Goal: Contribute content: Contribute content

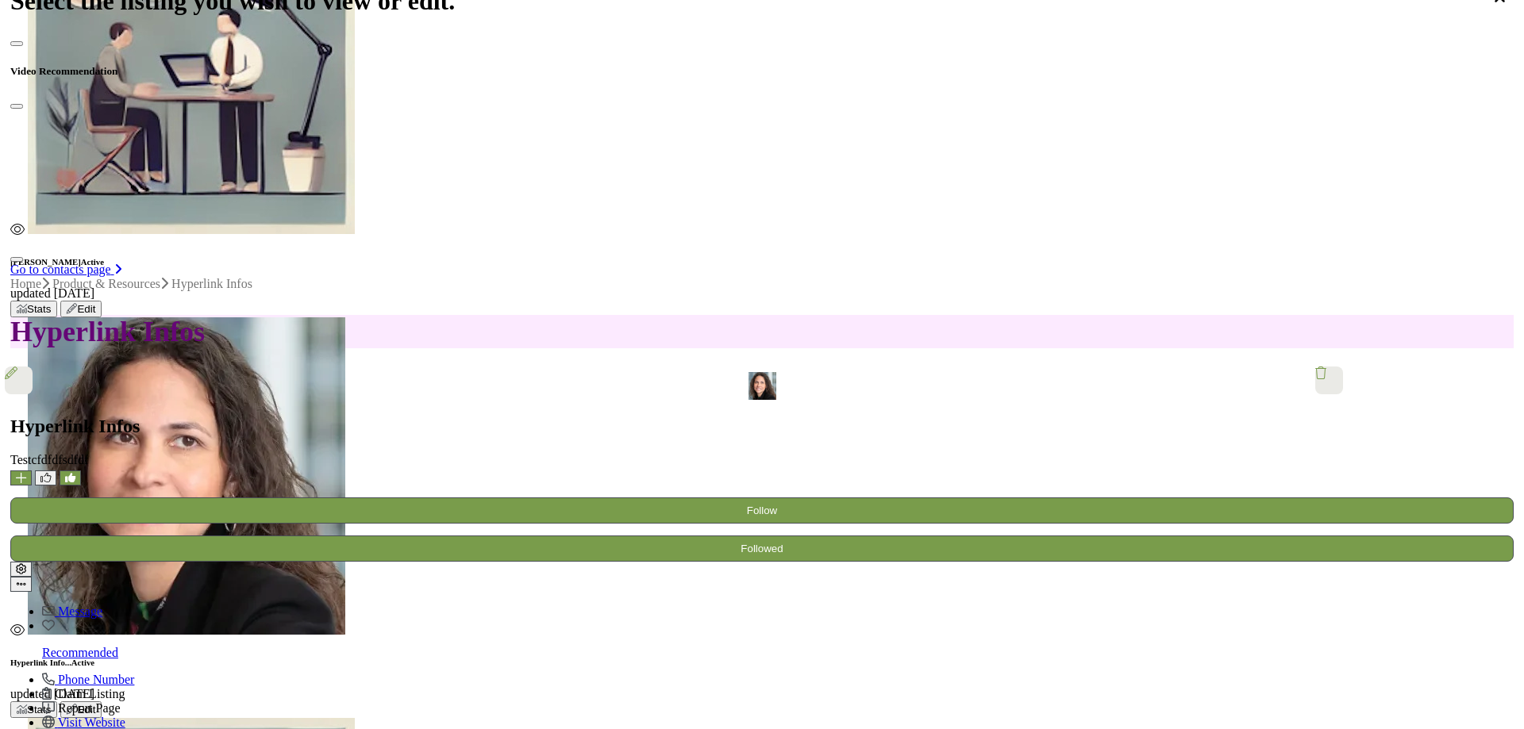
scroll to position [159, 0]
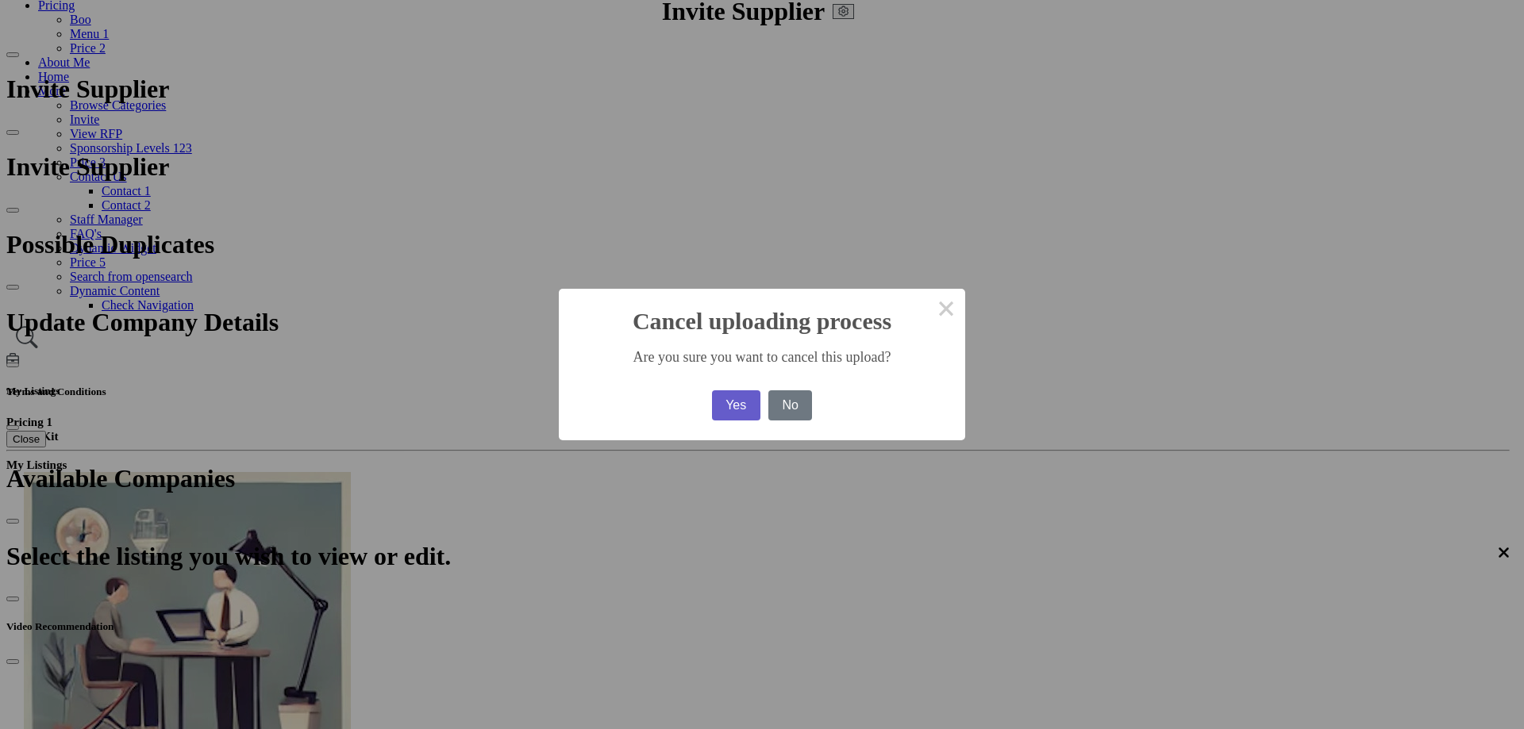
click at [712, 399] on button "Yes" at bounding box center [736, 405] width 48 height 30
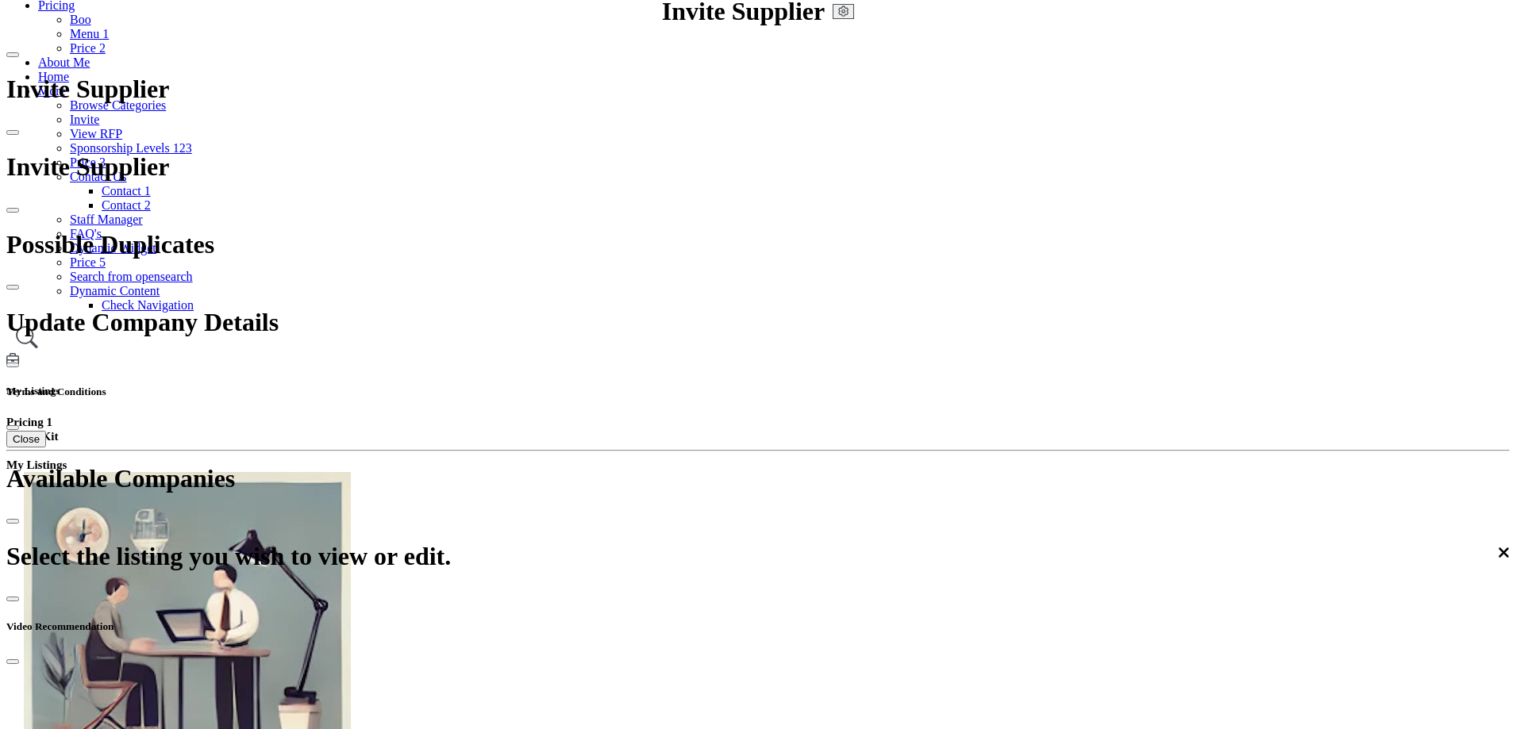
scroll to position [0, 0]
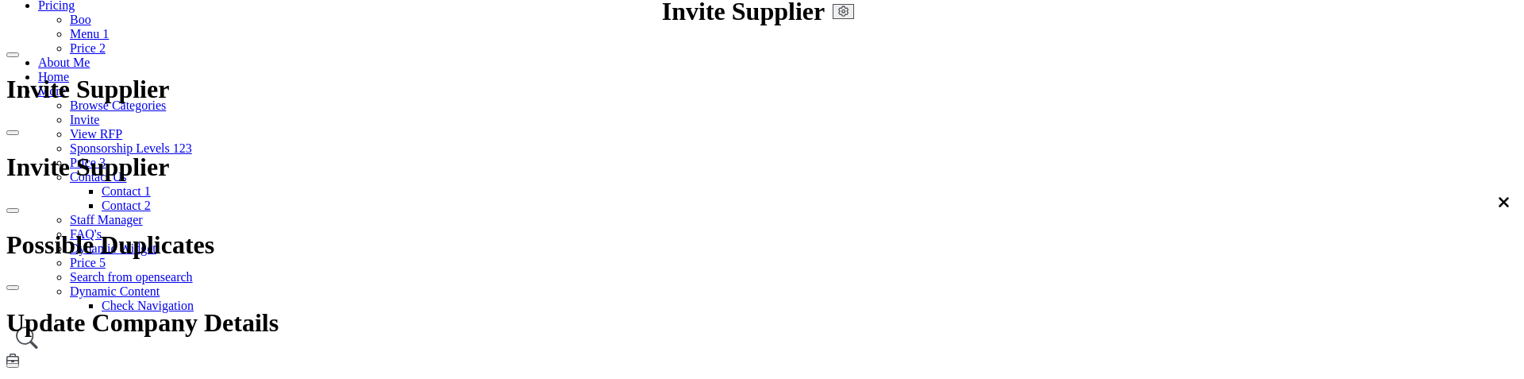
scroll to position [2263, 0]
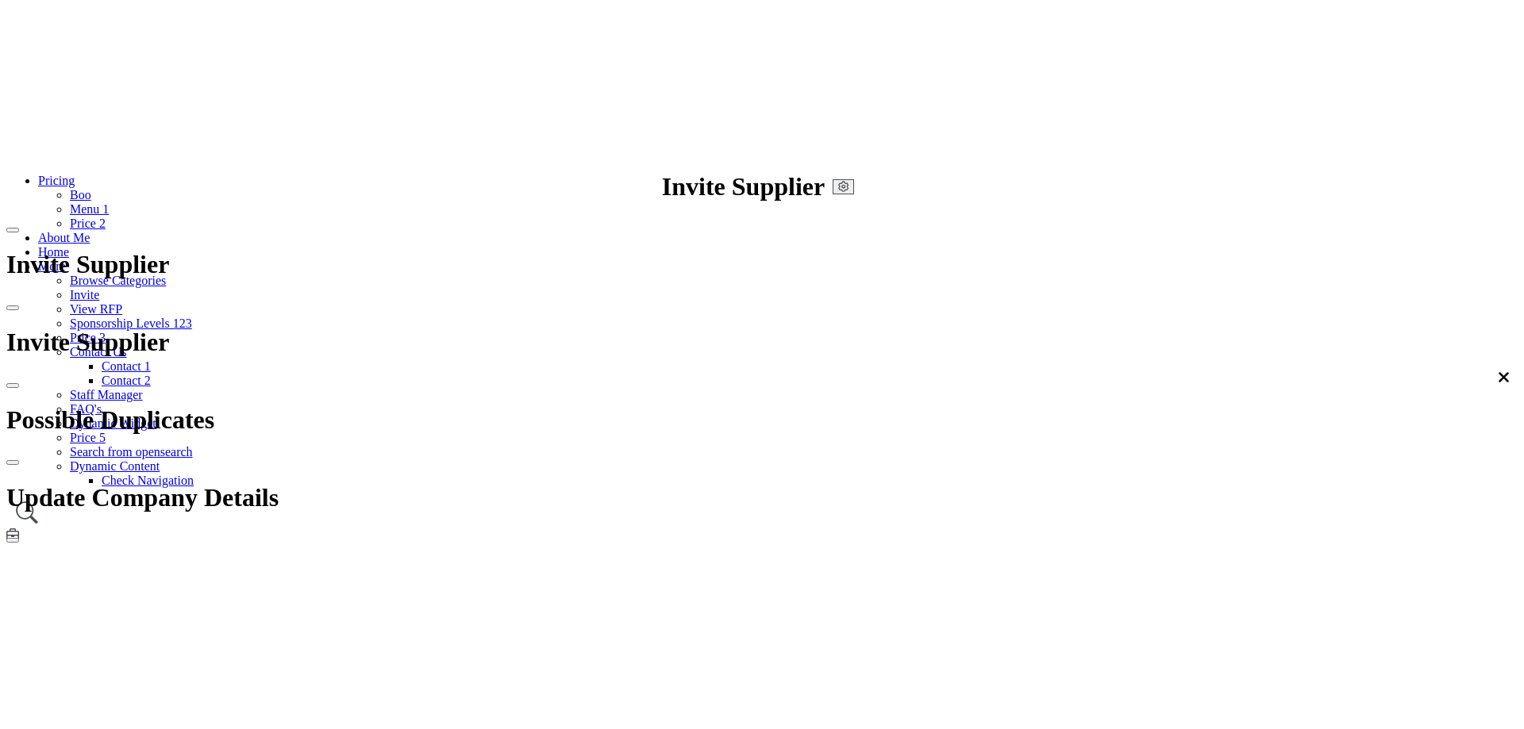
scroll to position [270, 0]
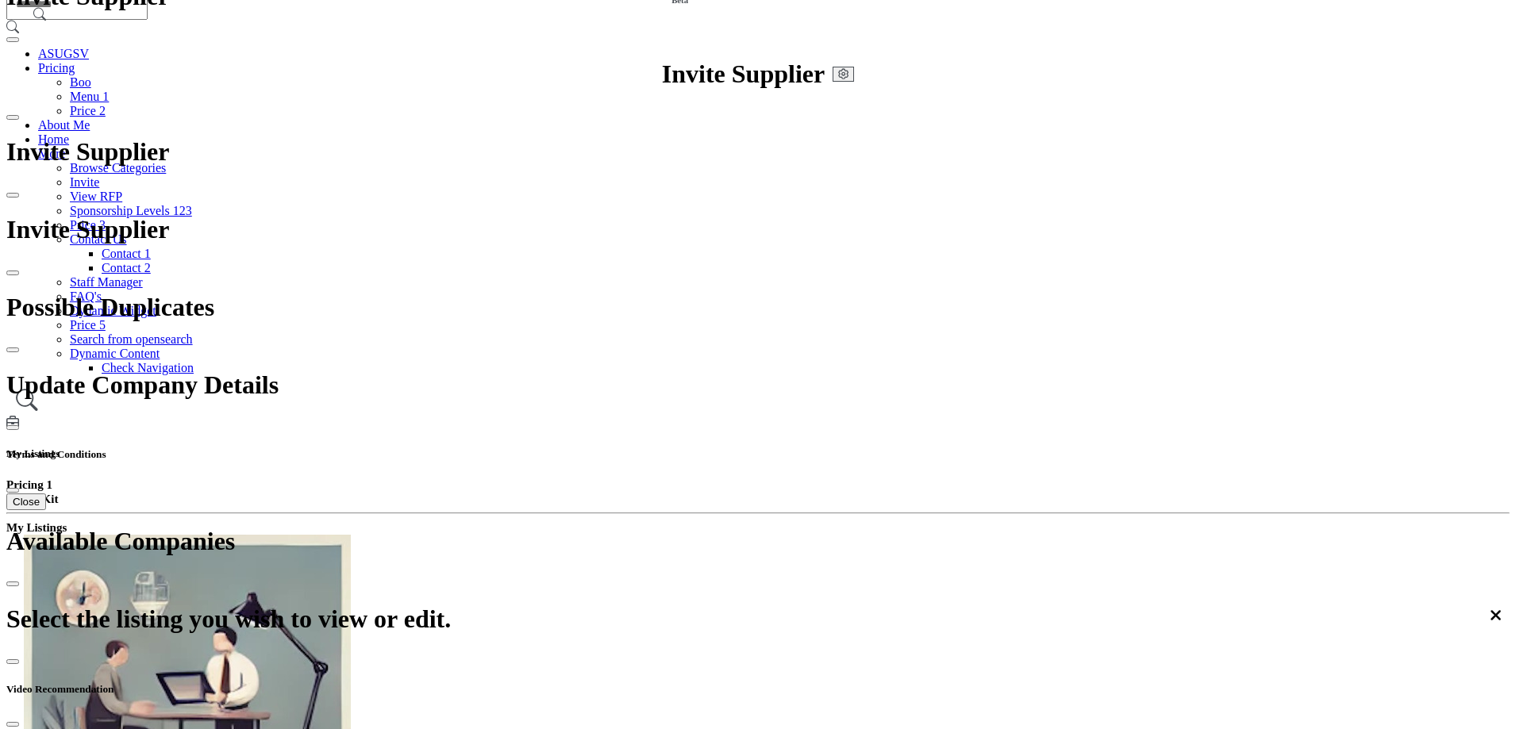
scroll to position [96, 0]
click at [0, 0] on div at bounding box center [0, 0] width 0 height 0
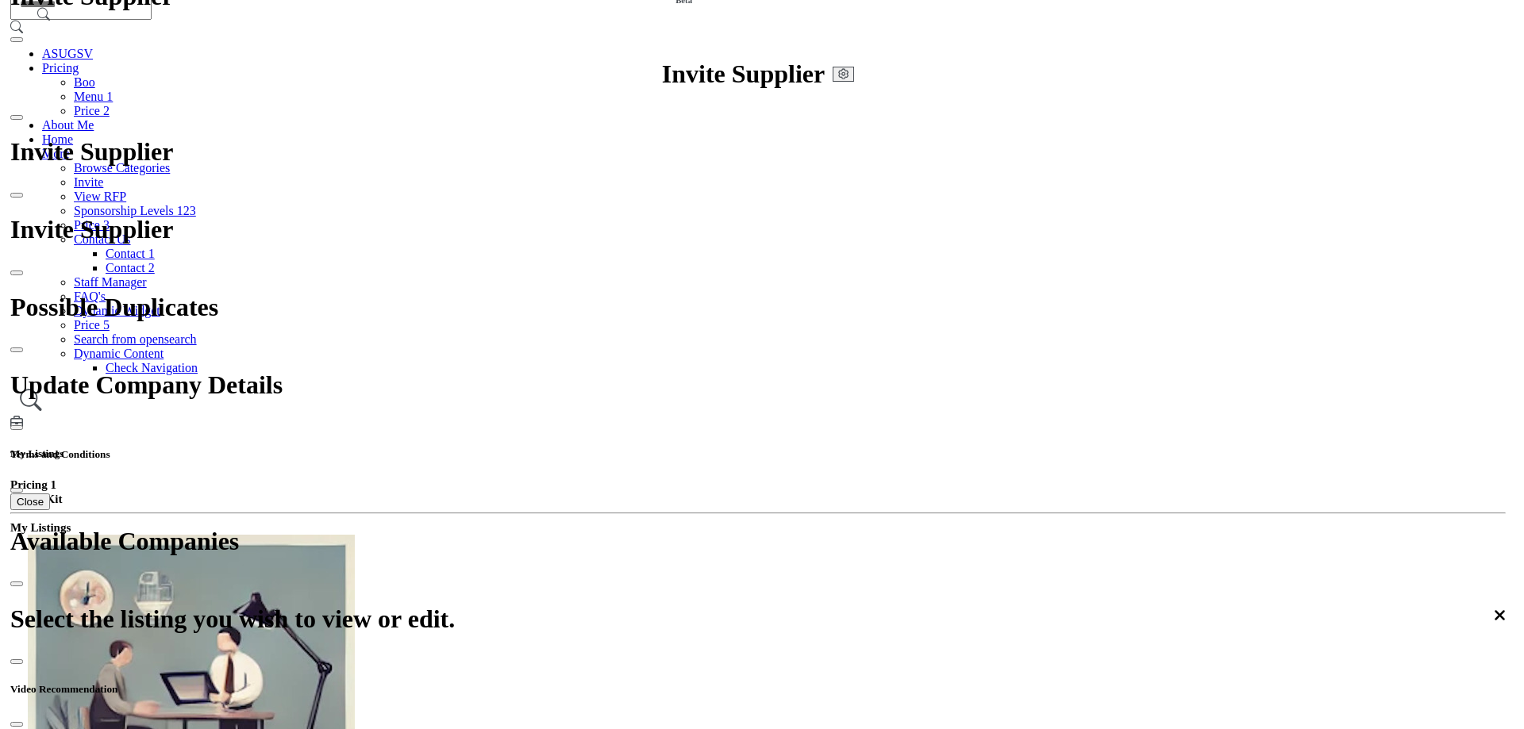
scroll to position [175, 0]
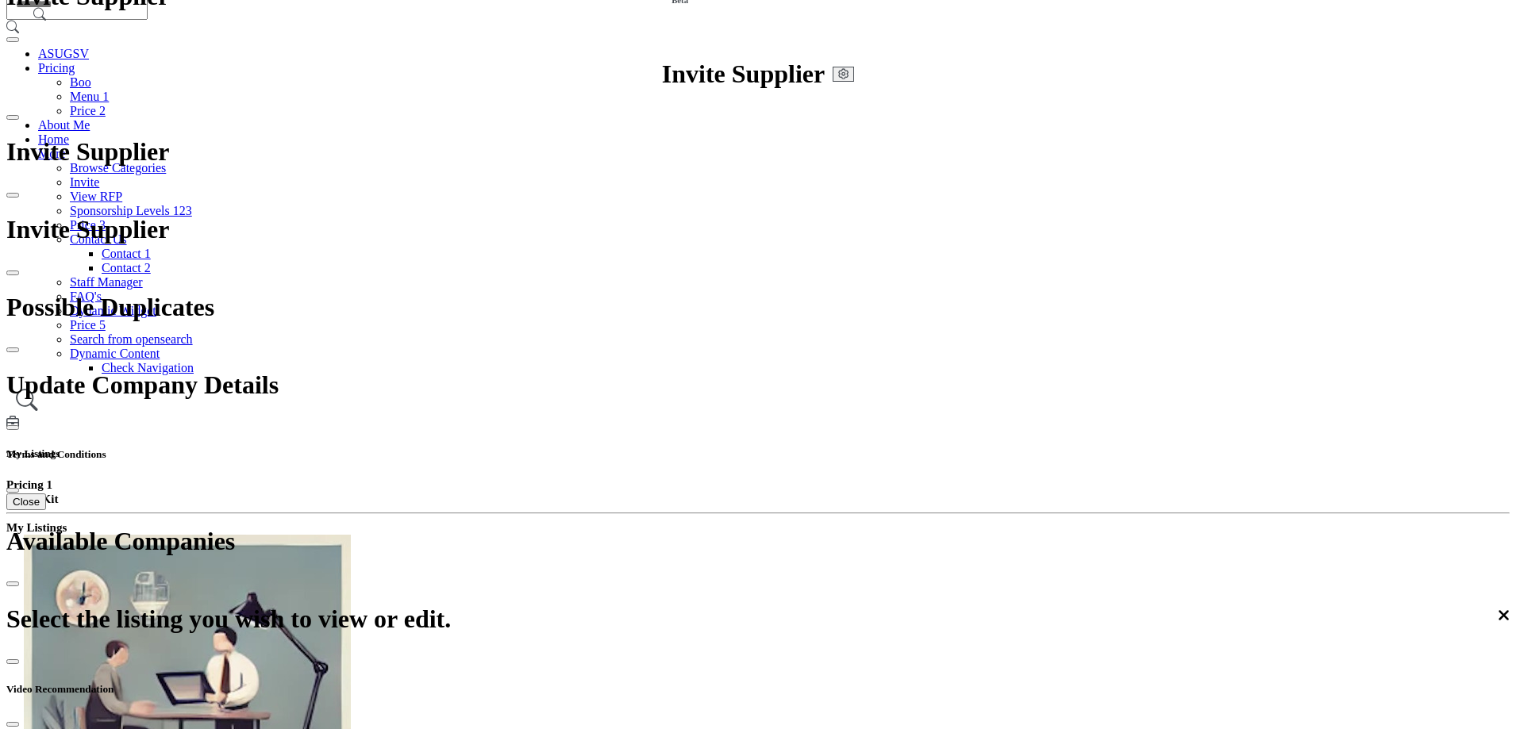
scroll to position [2142, 0]
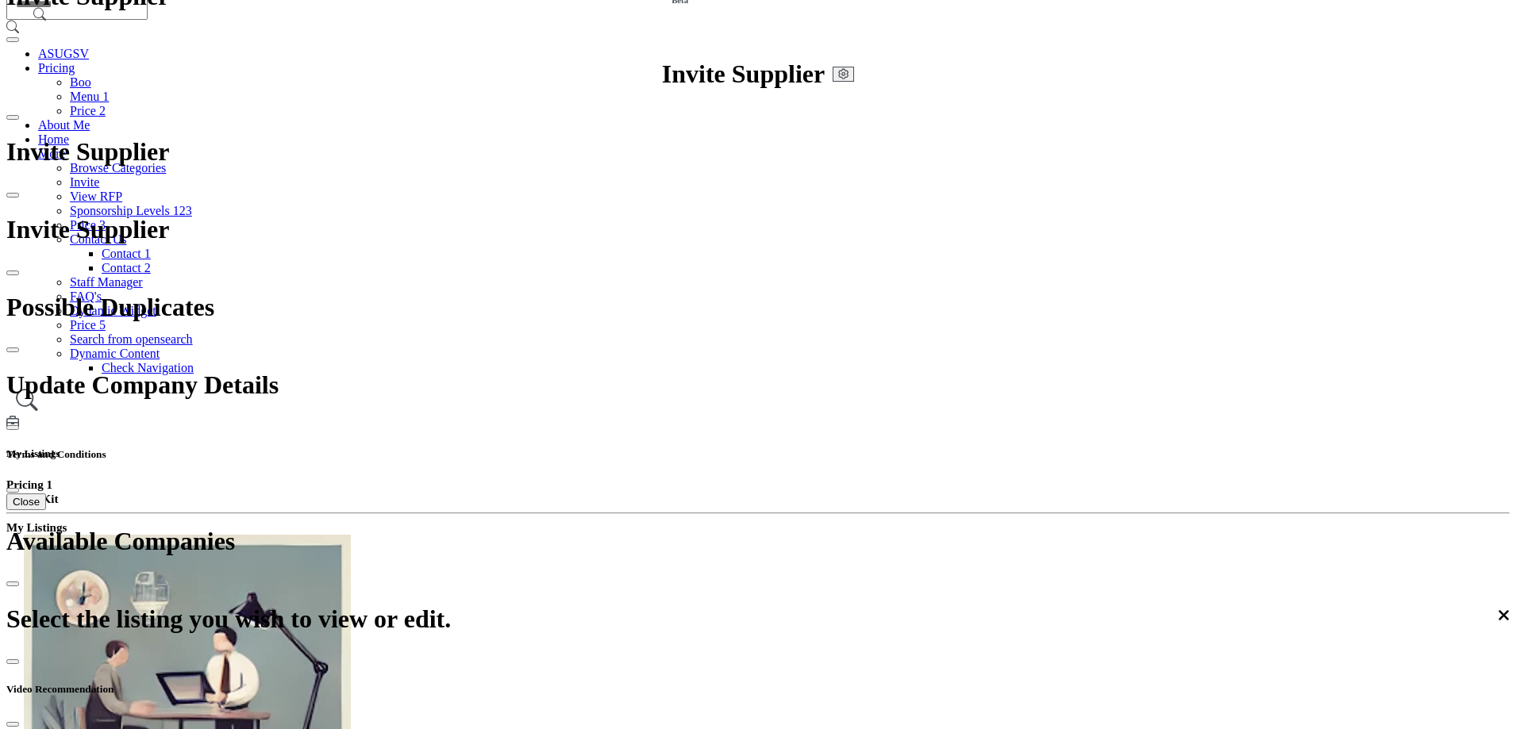
drag, startPoint x: 1077, startPoint y: 20, endPoint x: 1147, endPoint y: 77, distance: 90.2
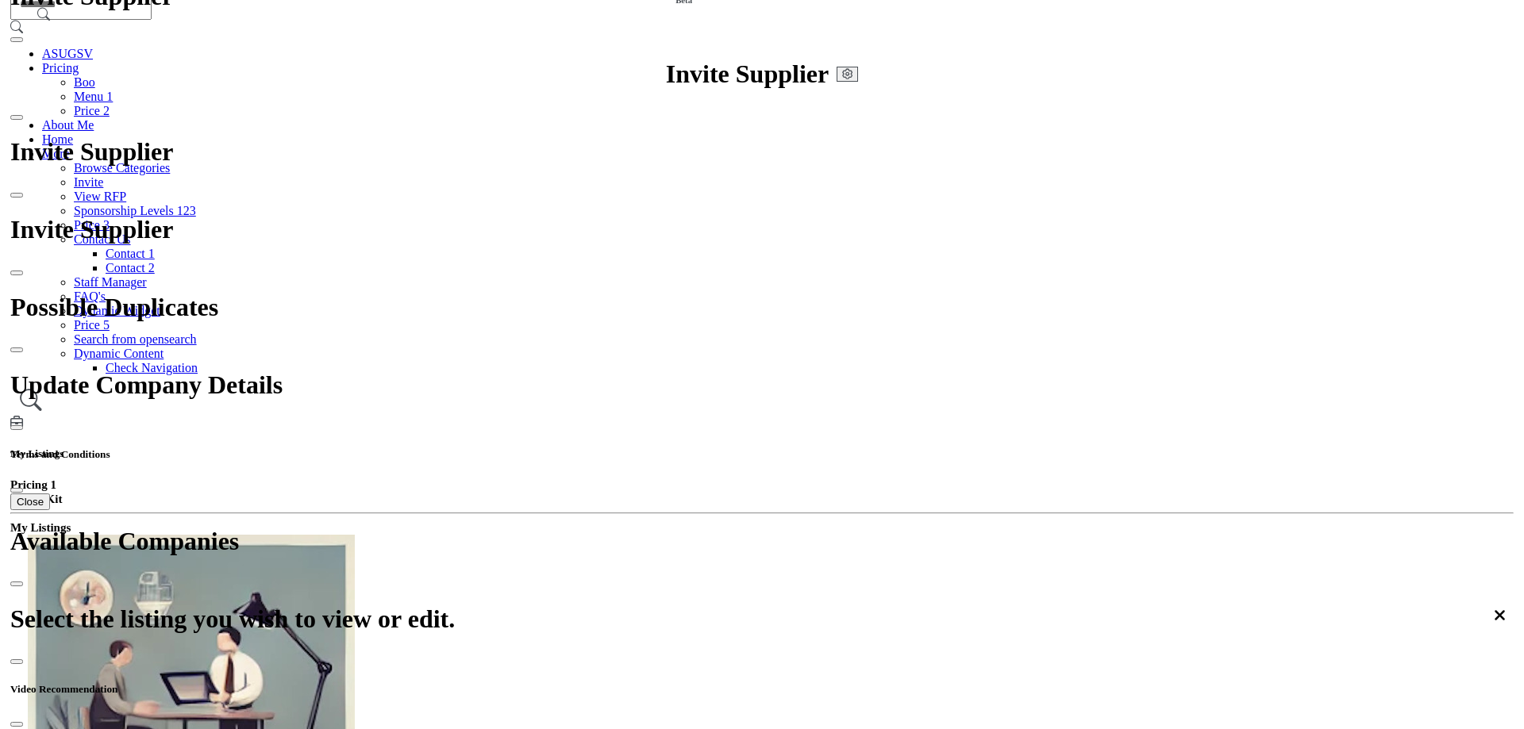
scroll to position [2063, 0]
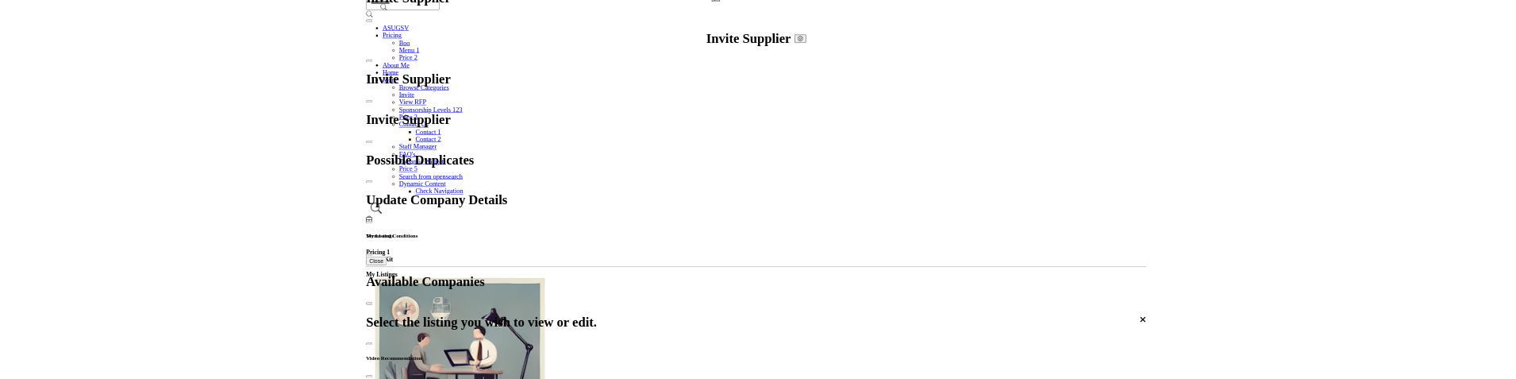
scroll to position [0, 0]
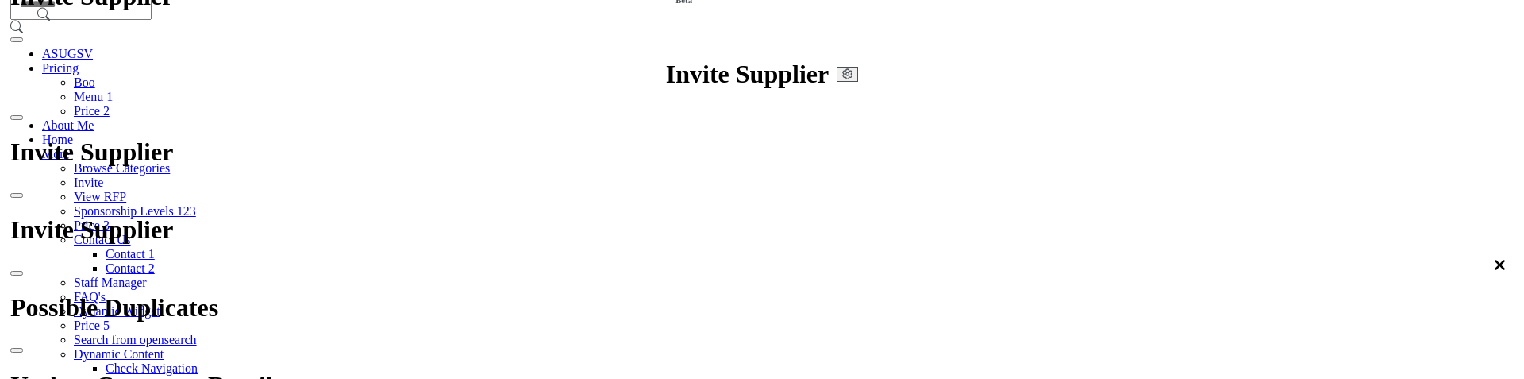
scroll to position [2222, 0]
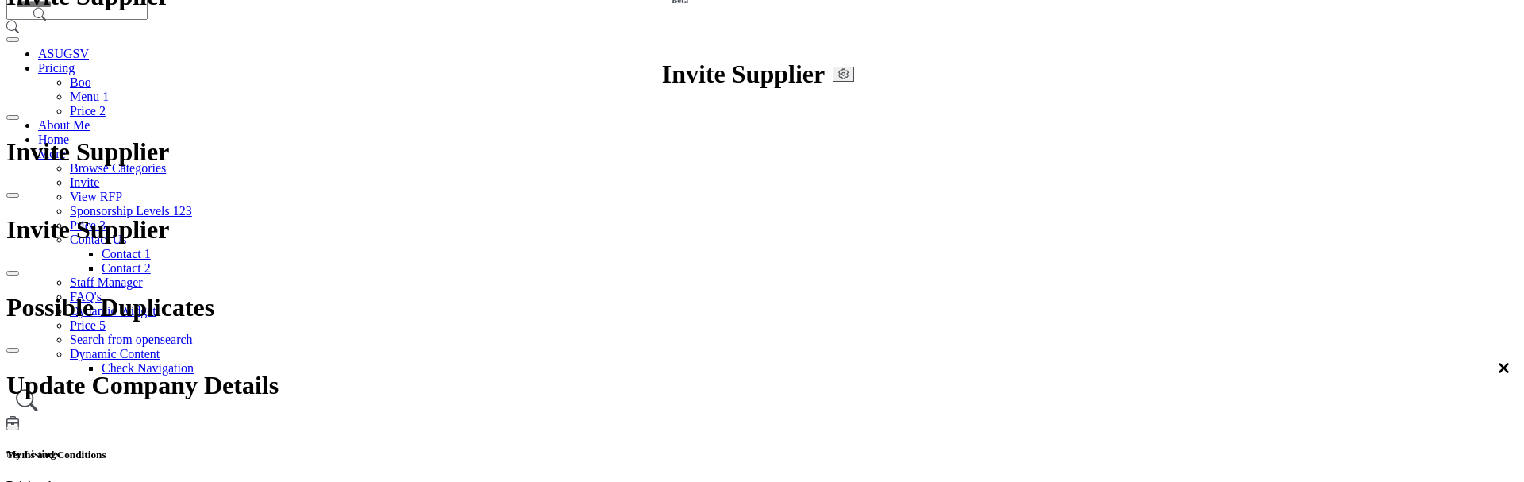
scroll to position [517, 0]
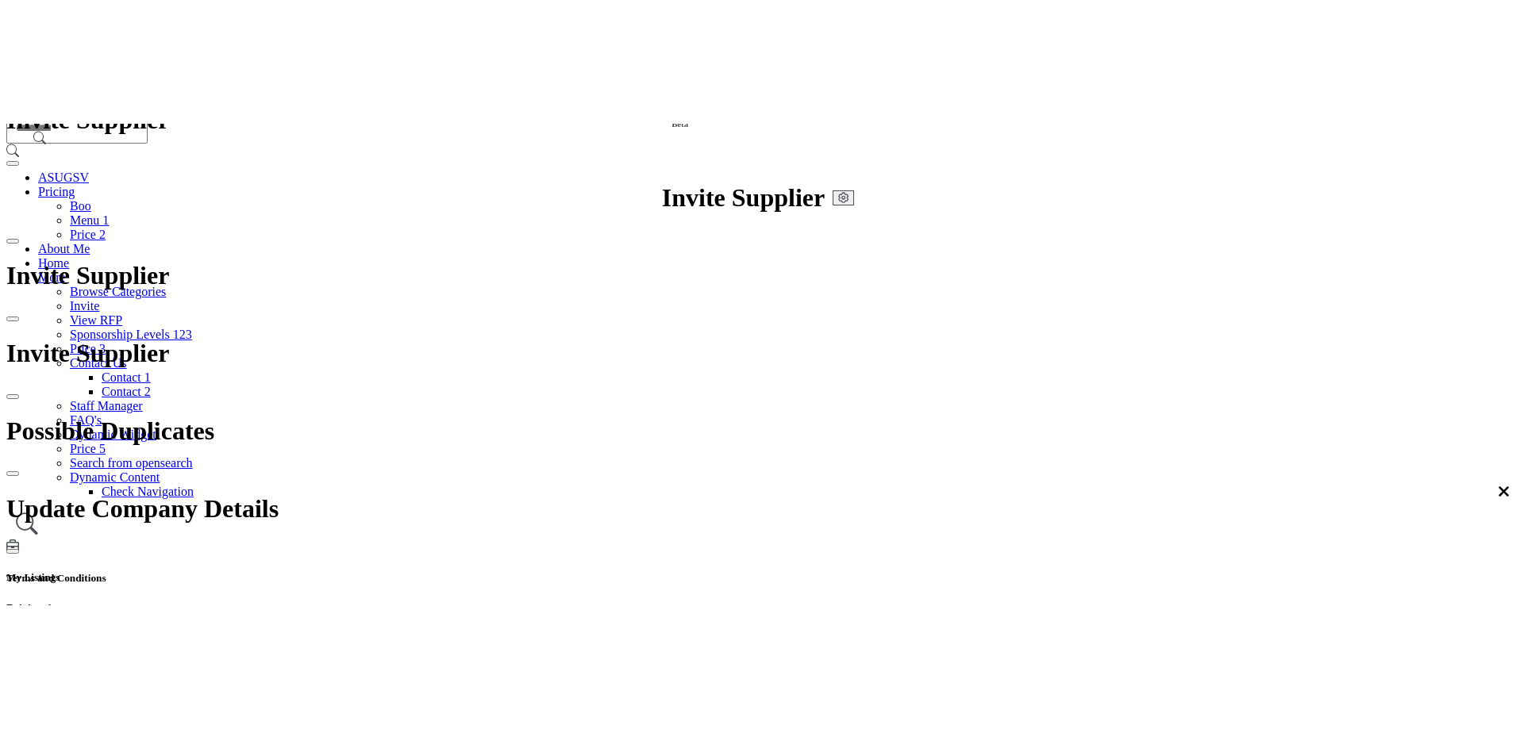
scroll to position [0, 0]
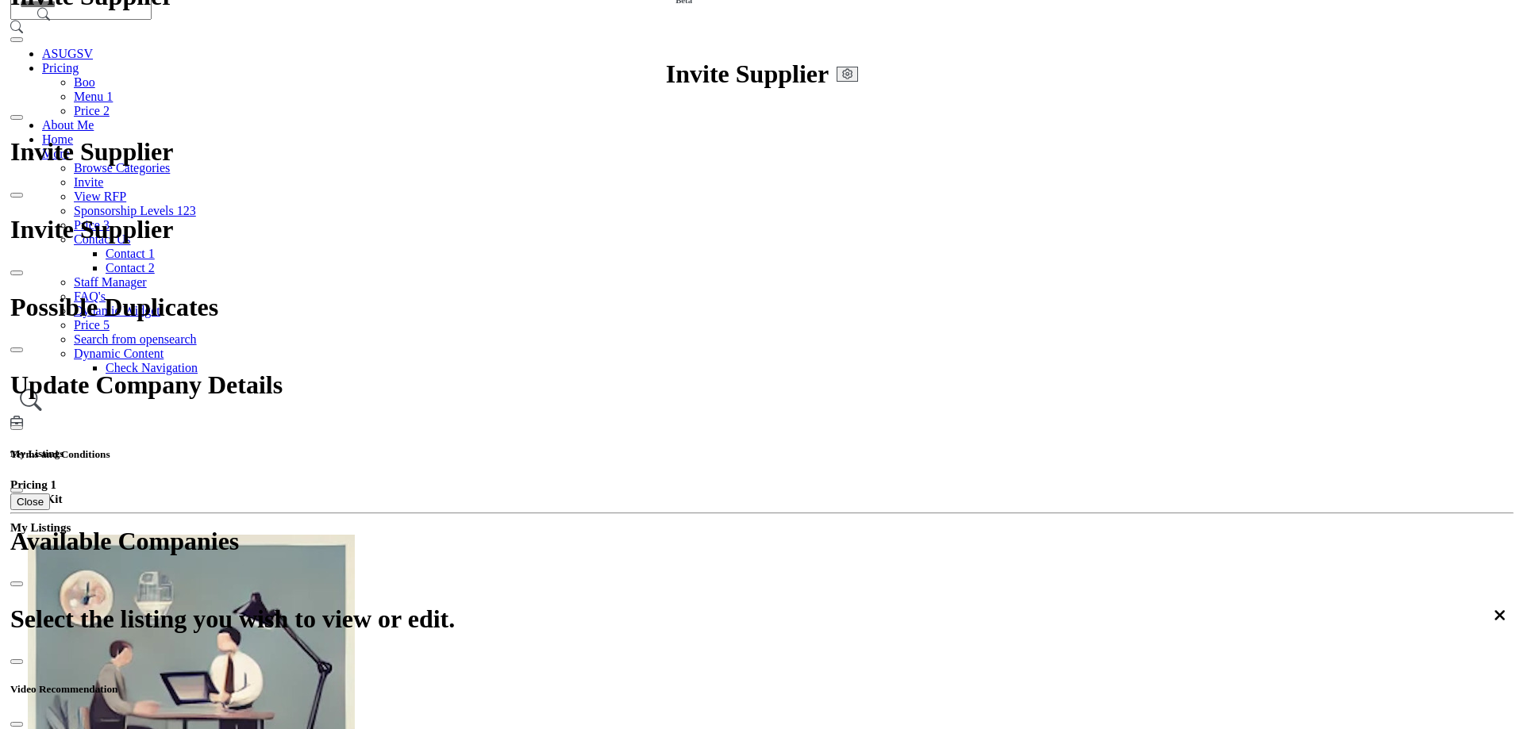
scroll to position [96, 0]
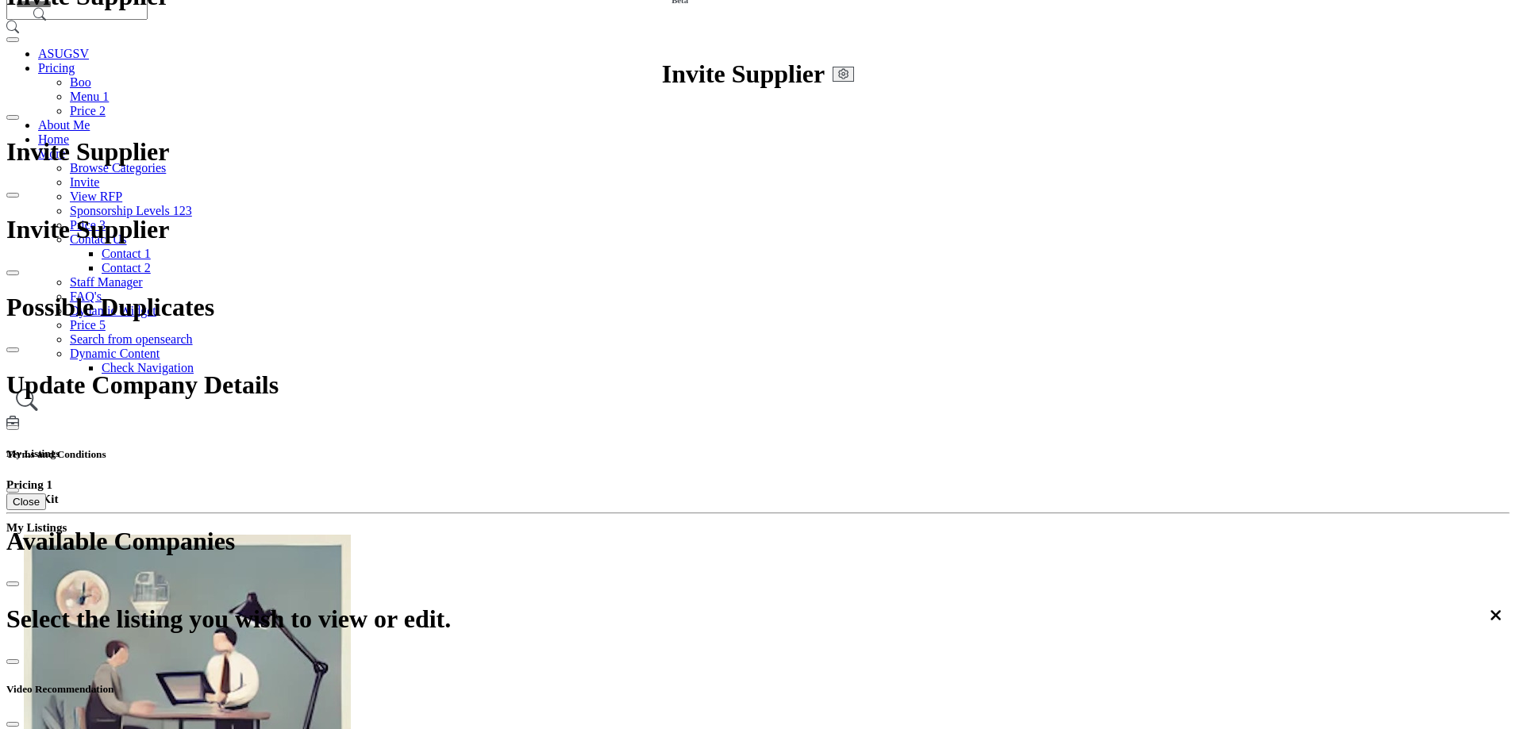
click at [0, 0] on div at bounding box center [0, 0] width 0 height 0
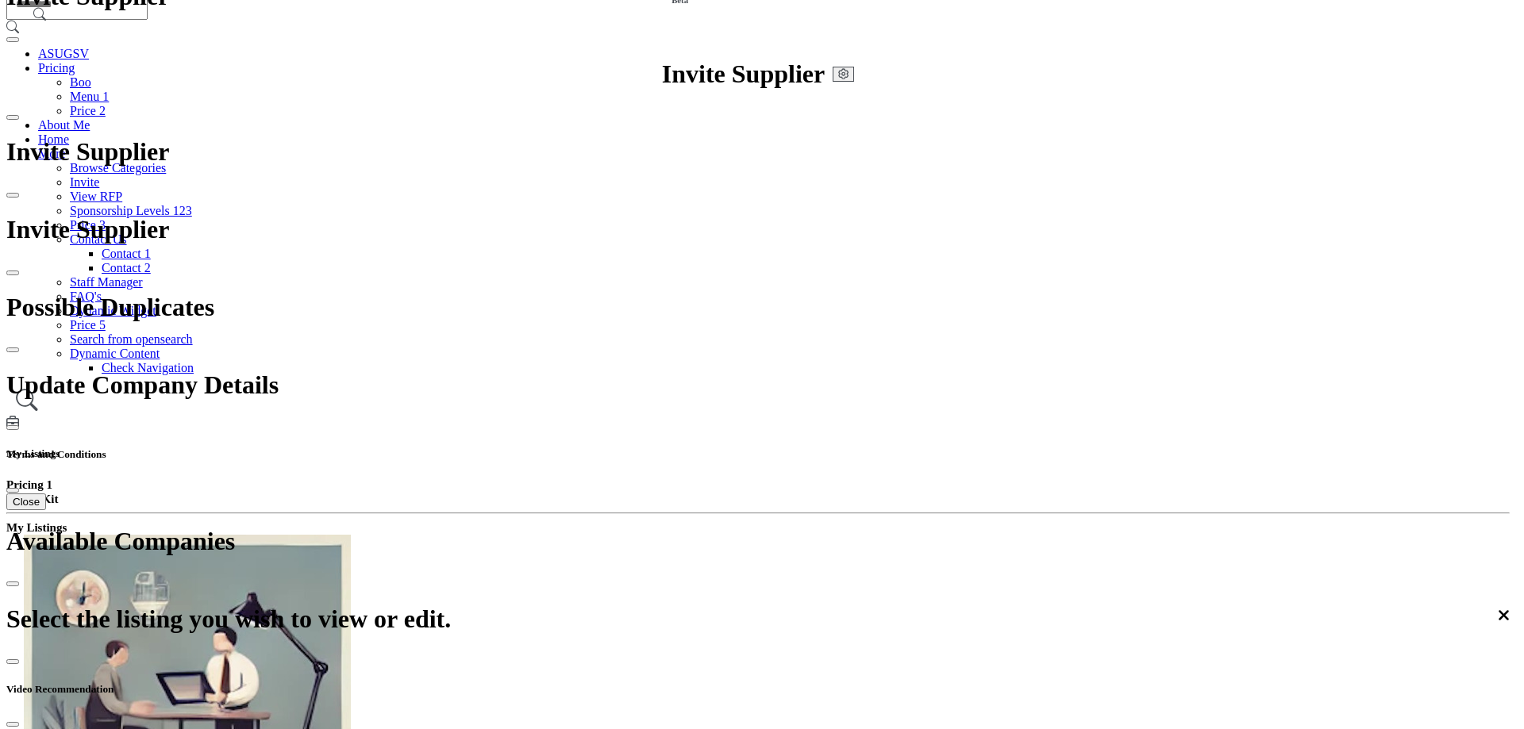
scroll to position [270, 0]
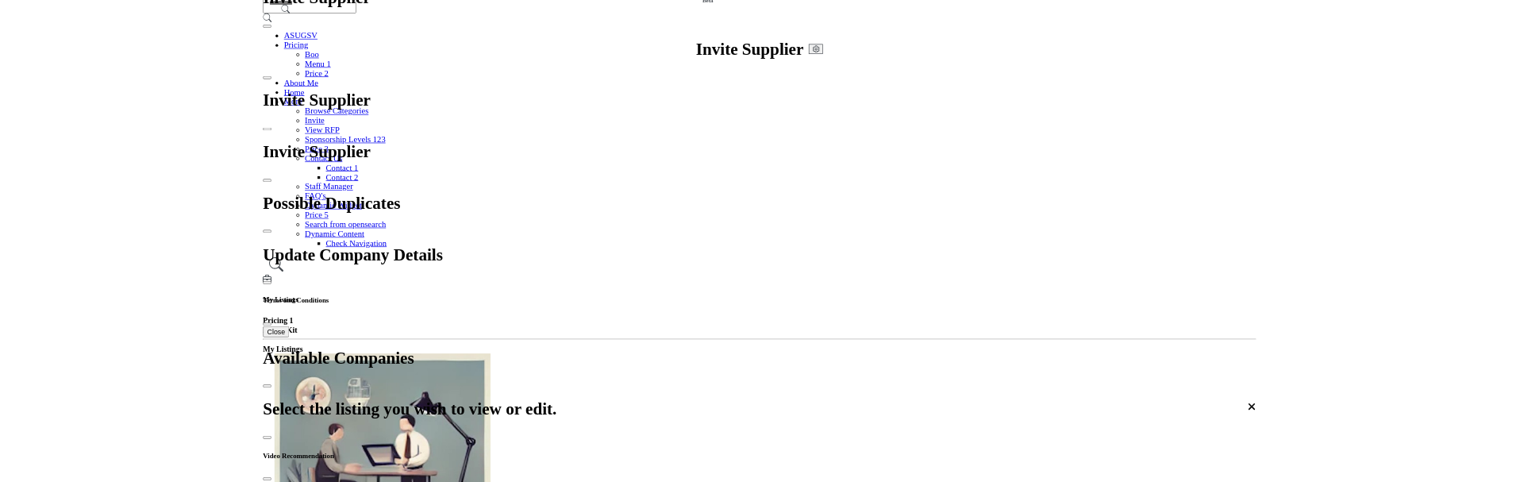
scroll to position [0, 0]
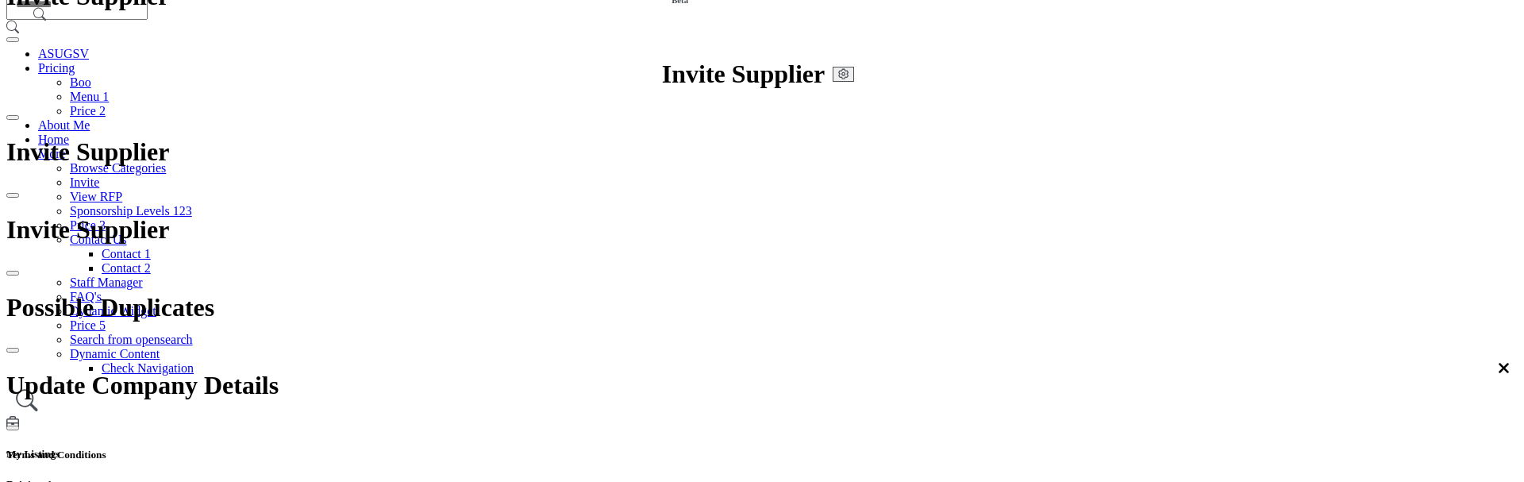
scroll to position [2063, 0]
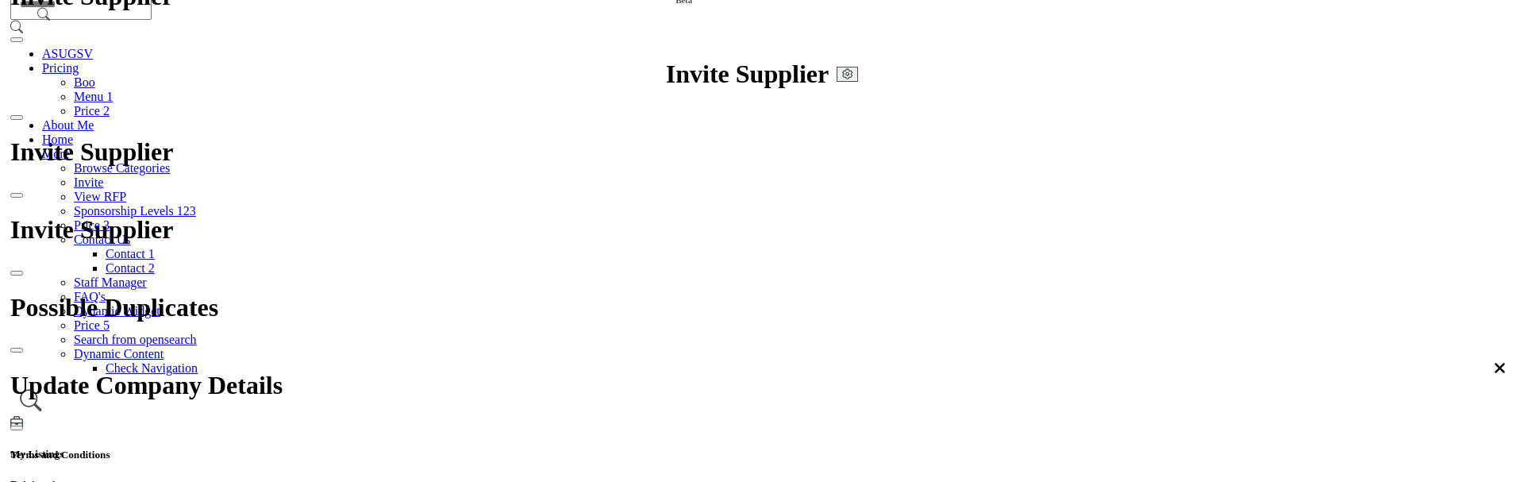
scroll to position [96, 0]
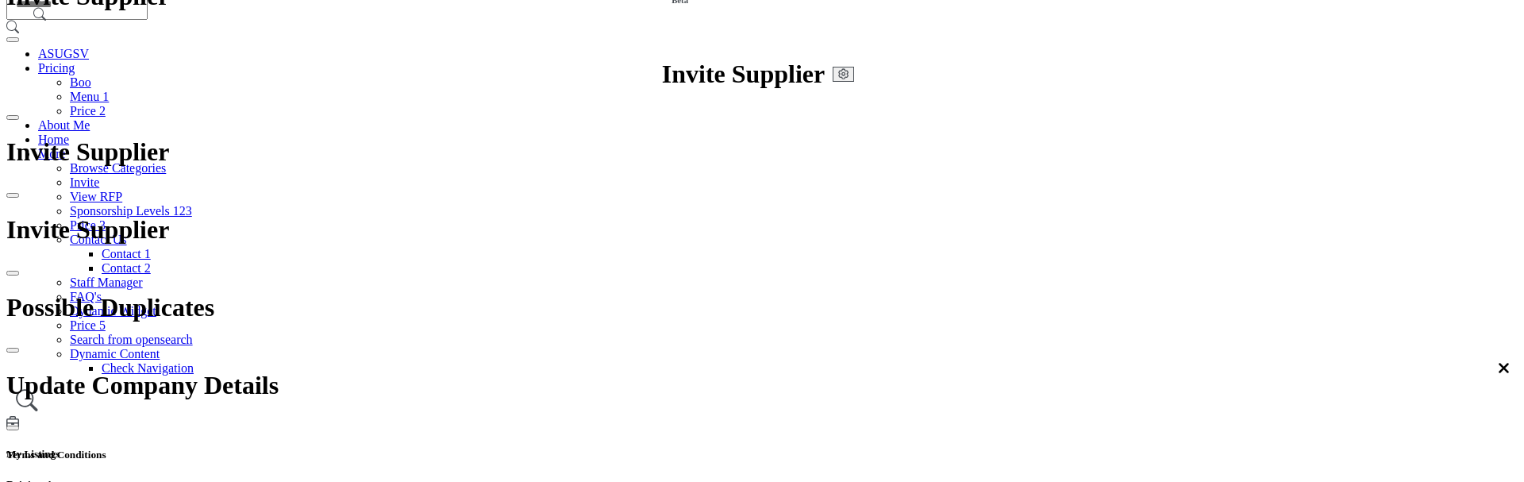
scroll to position [2063, 0]
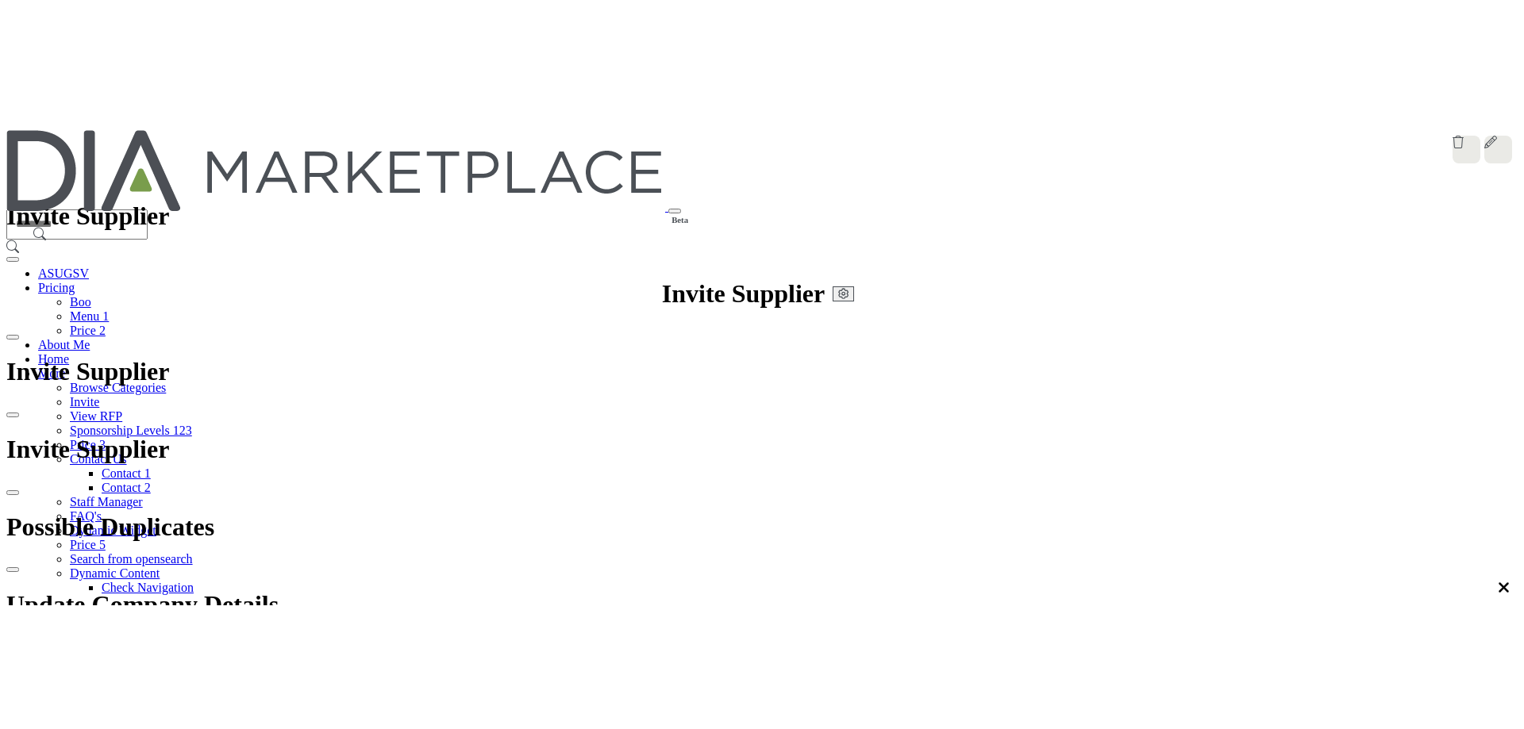
scroll to position [2228, 0]
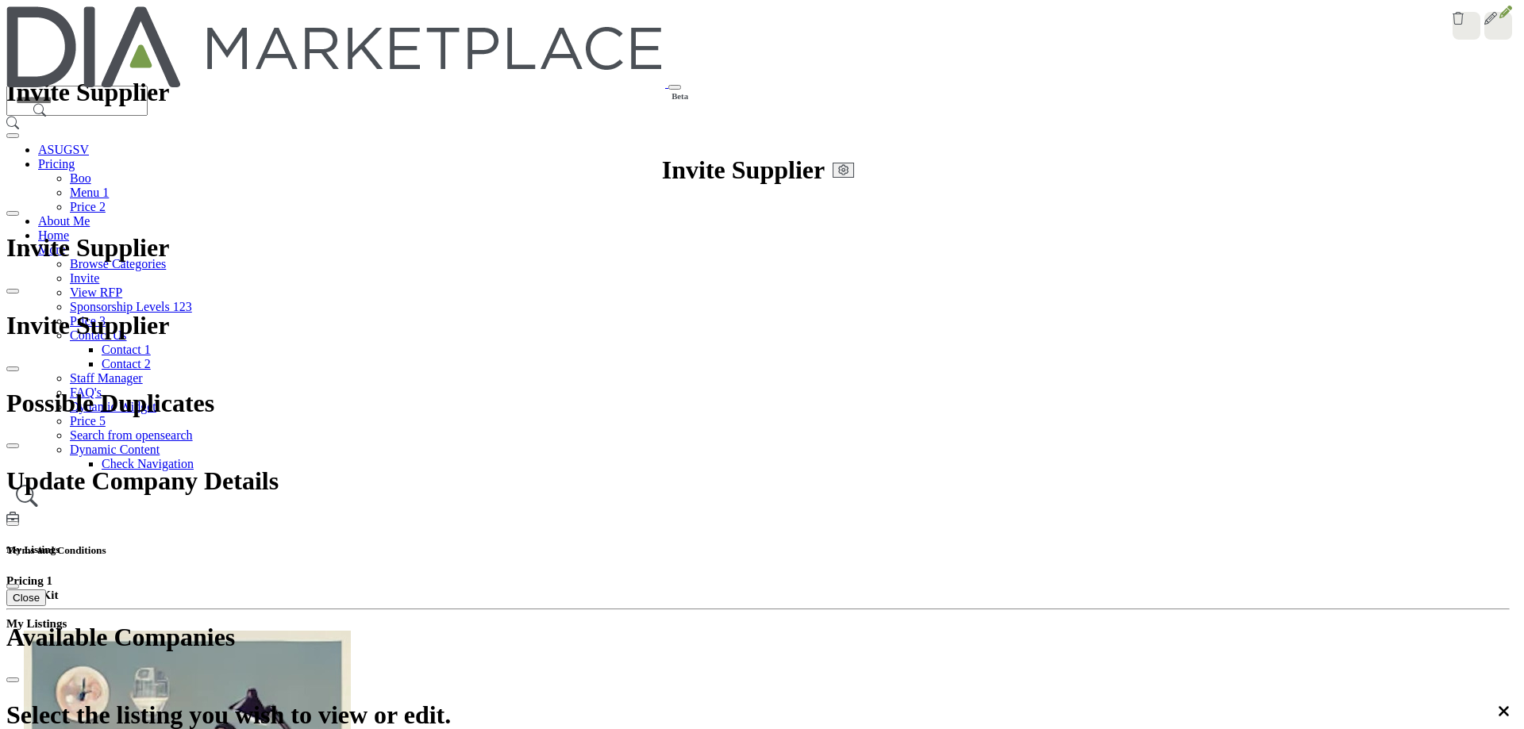
scroll to position [270, 0]
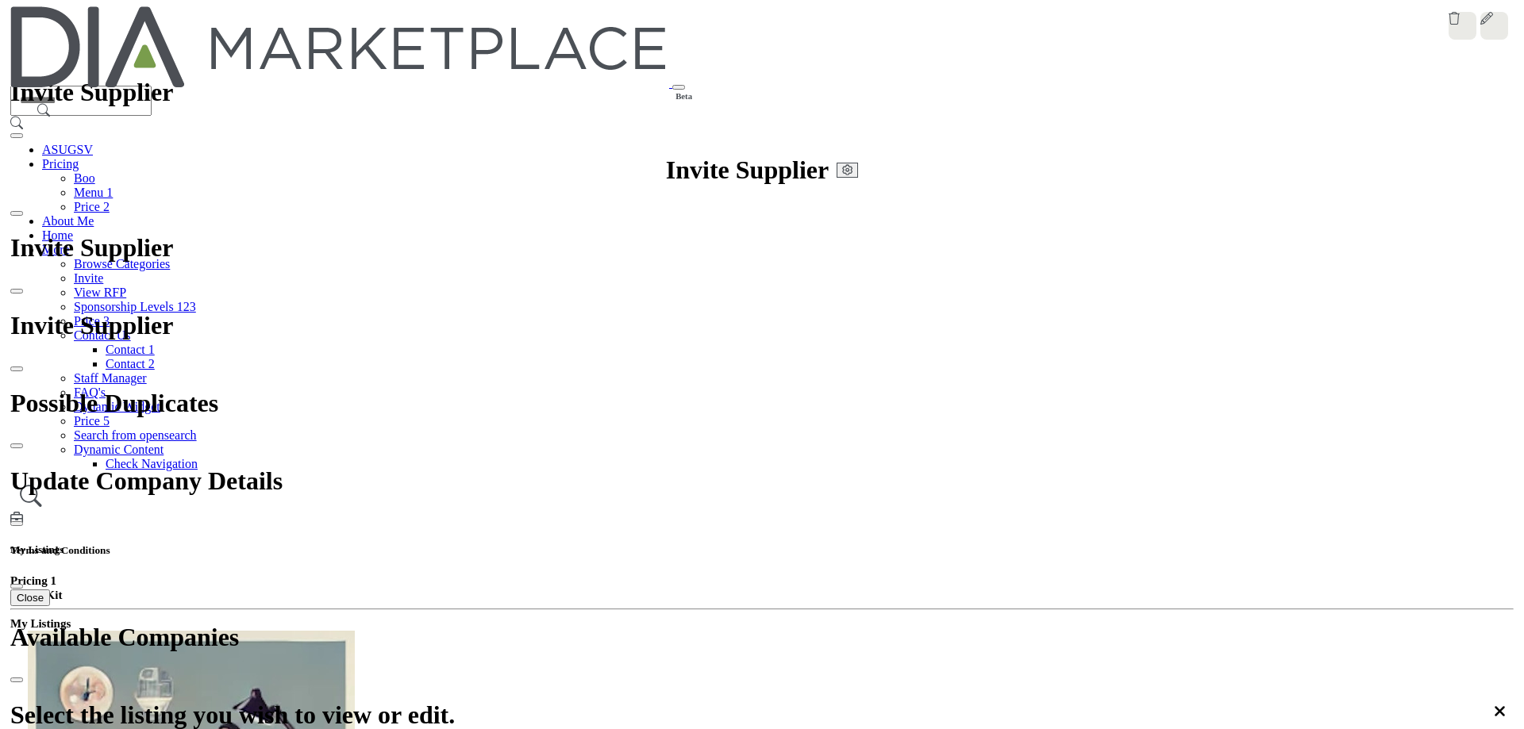
scroll to position [2060, 0]
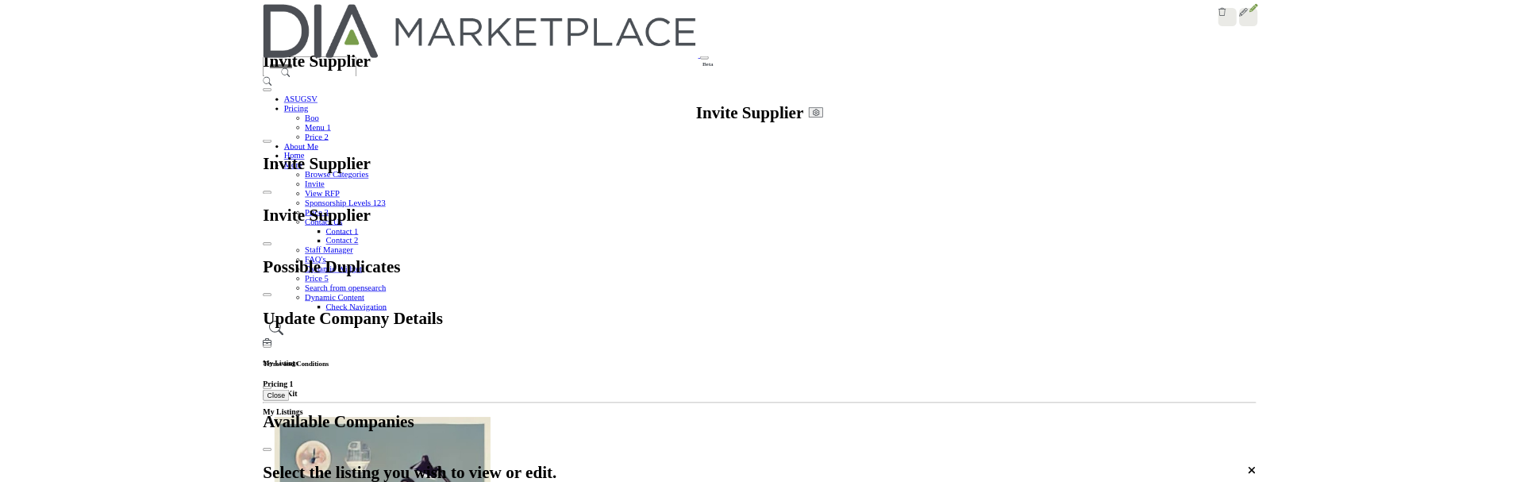
scroll to position [0, 0]
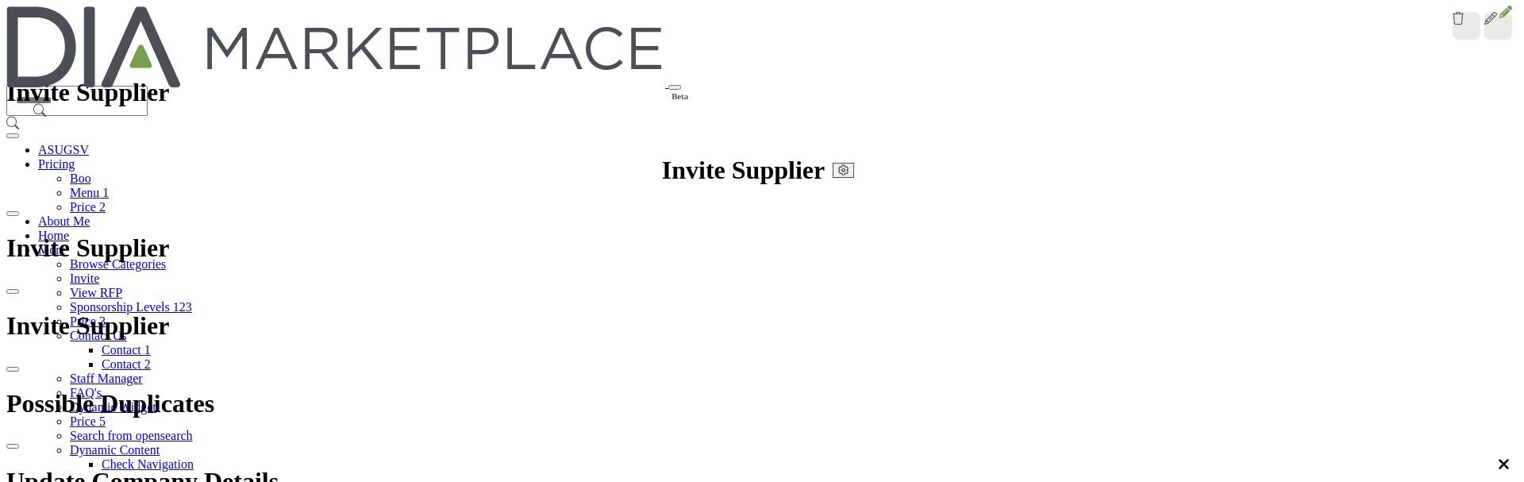
scroll to position [517, 0]
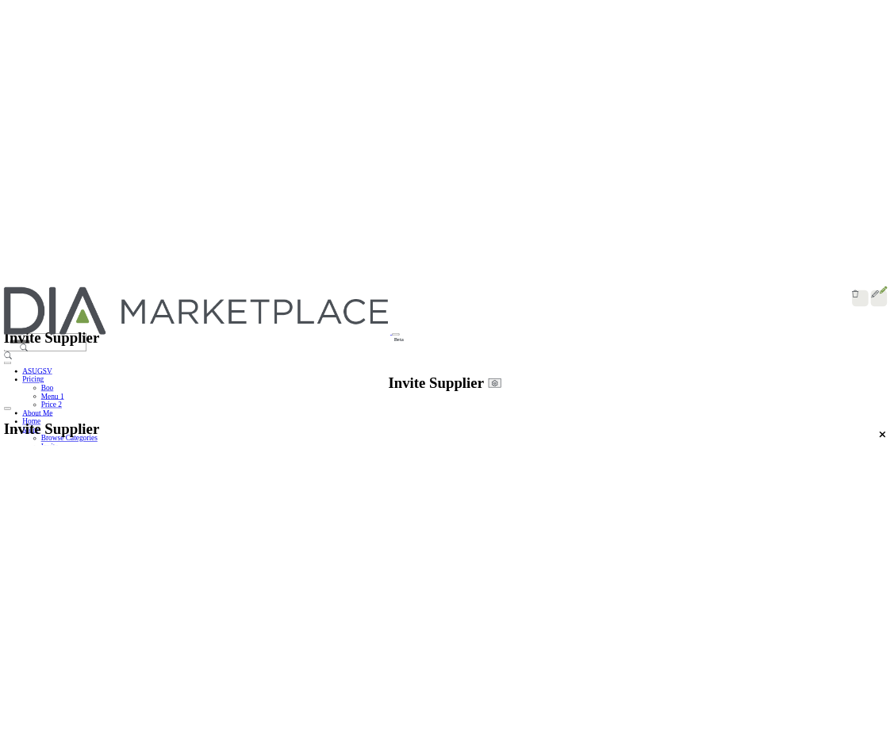
scroll to position [0, 0]
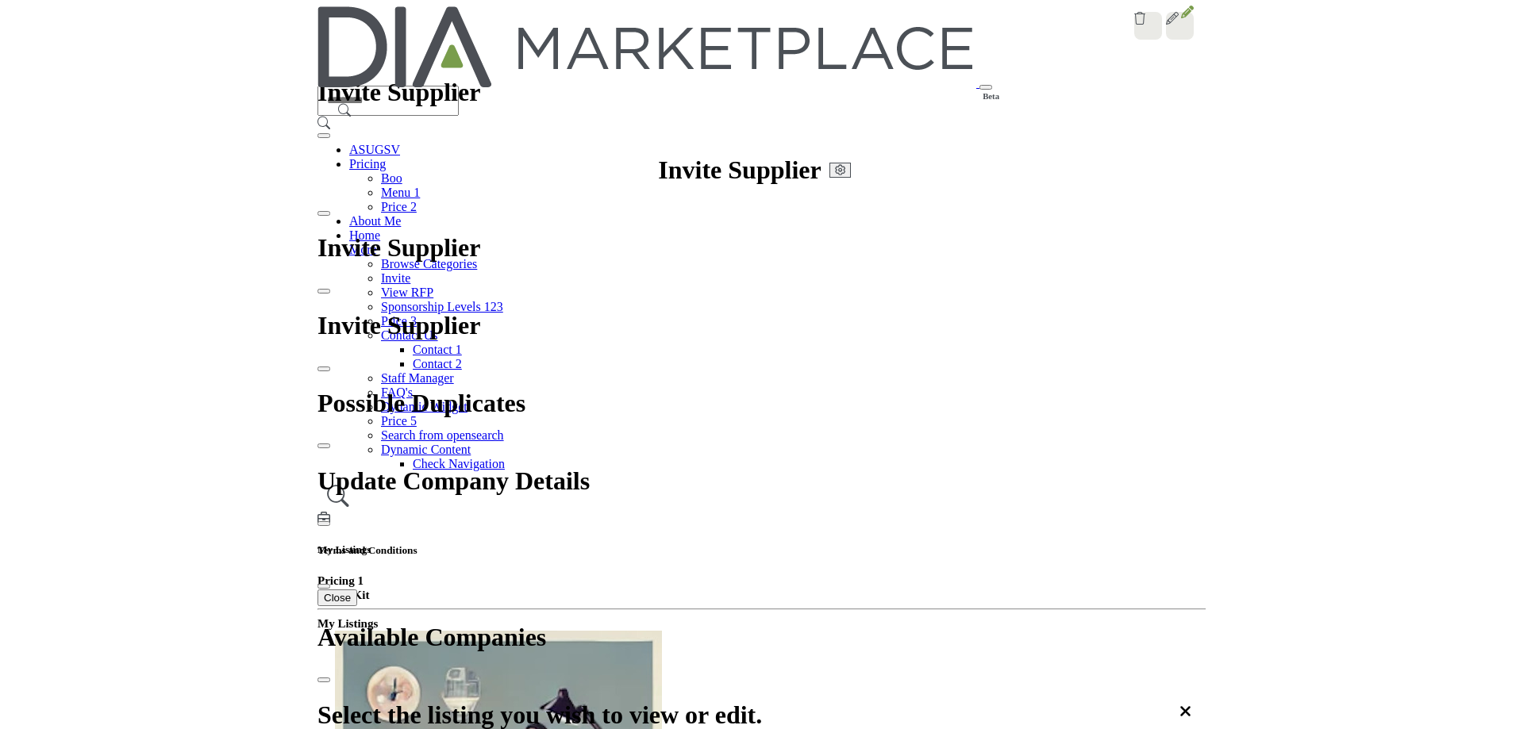
scroll to position [0, 0]
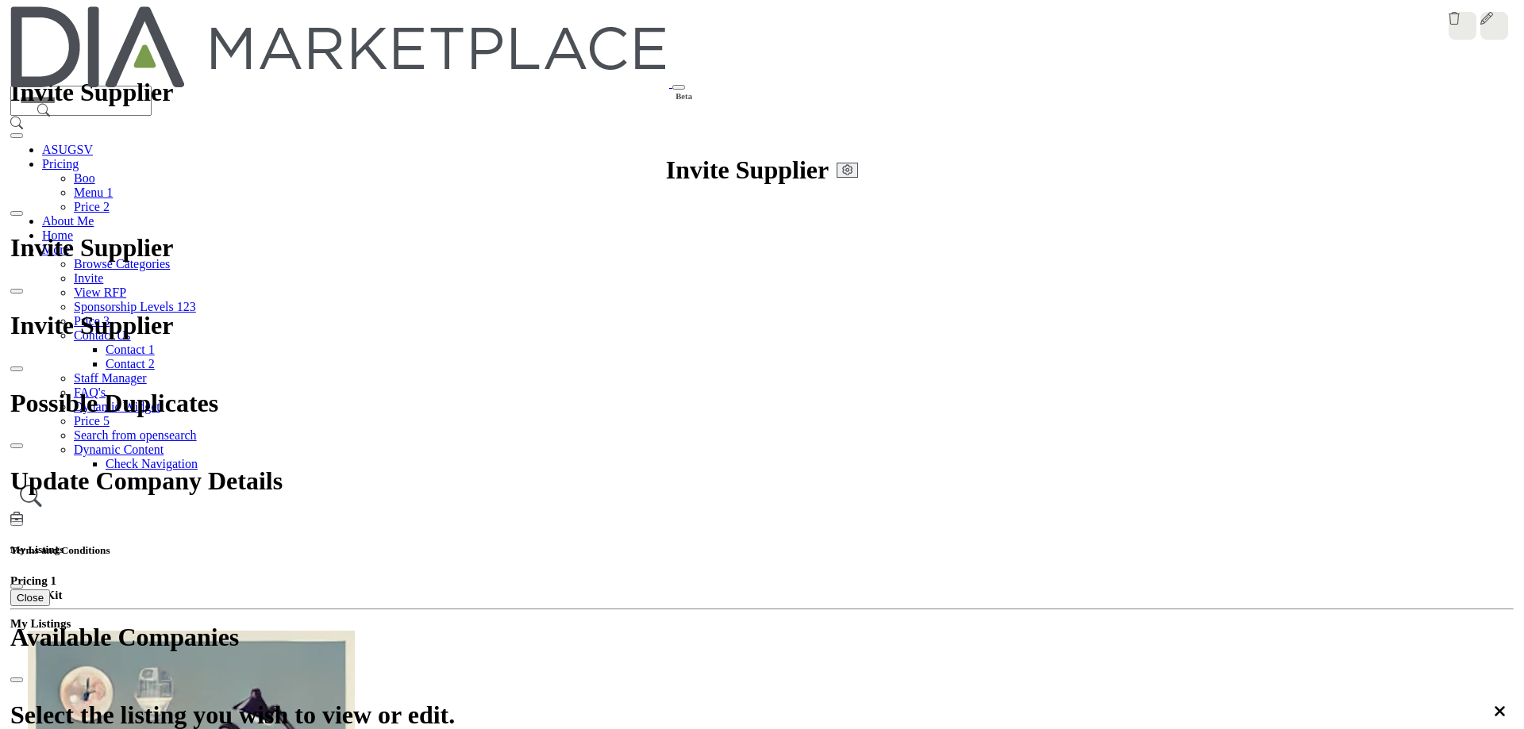
scroll to position [2139, 0]
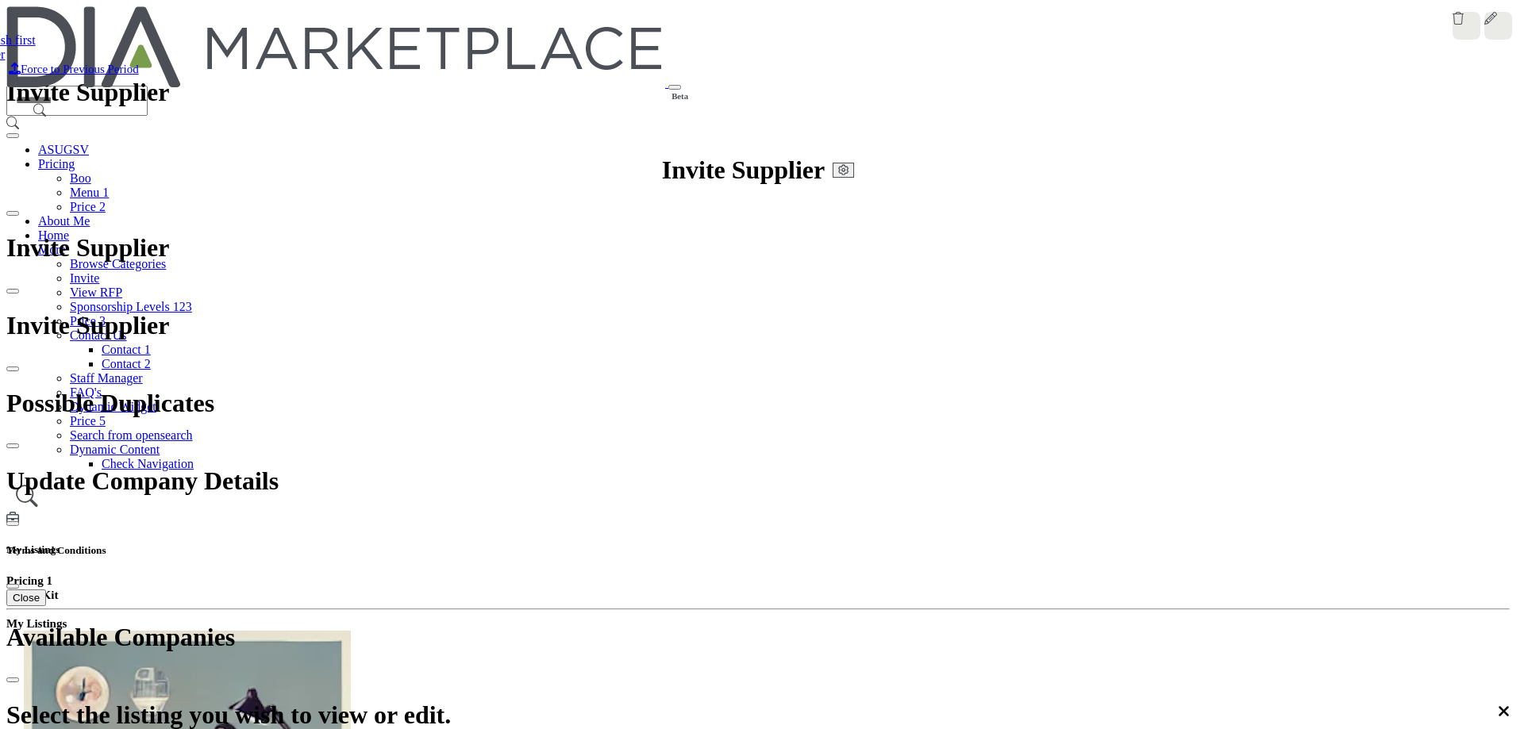
drag, startPoint x: 1063, startPoint y: 36, endPoint x: 943, endPoint y: 444, distance: 424.9
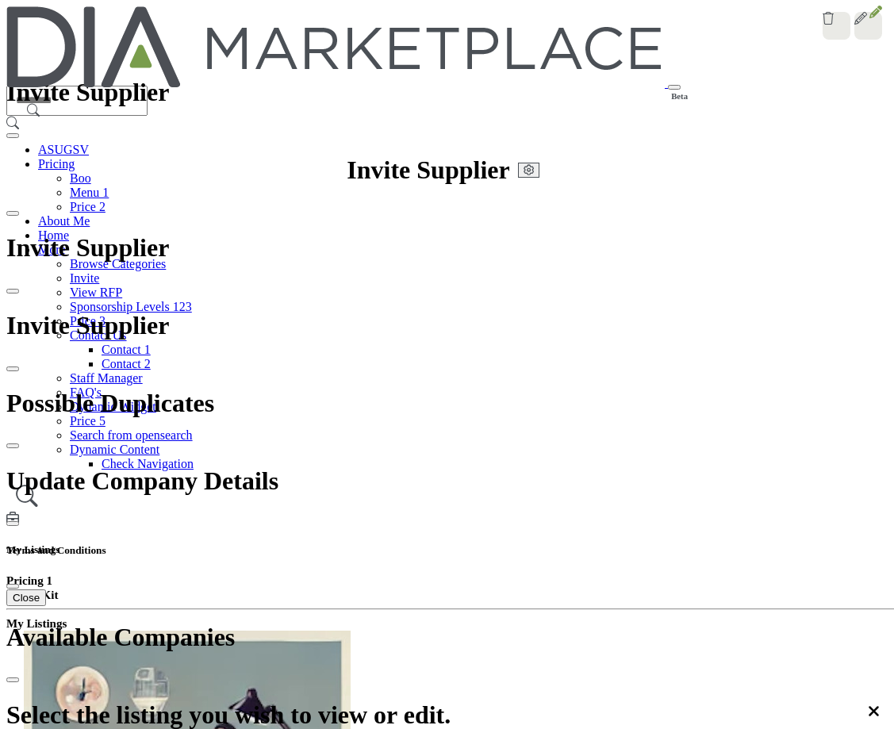
scroll to position [268, 0]
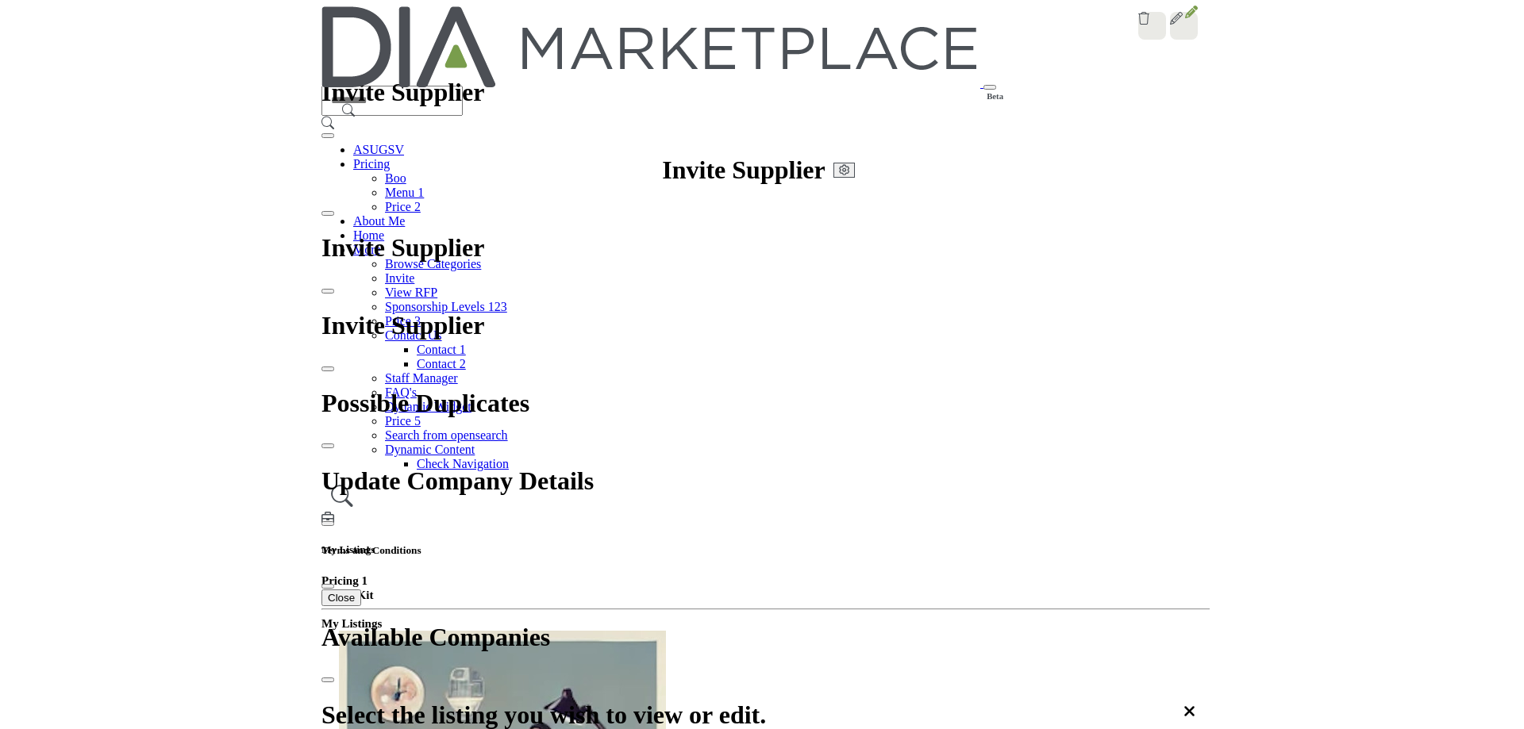
scroll to position [0, 0]
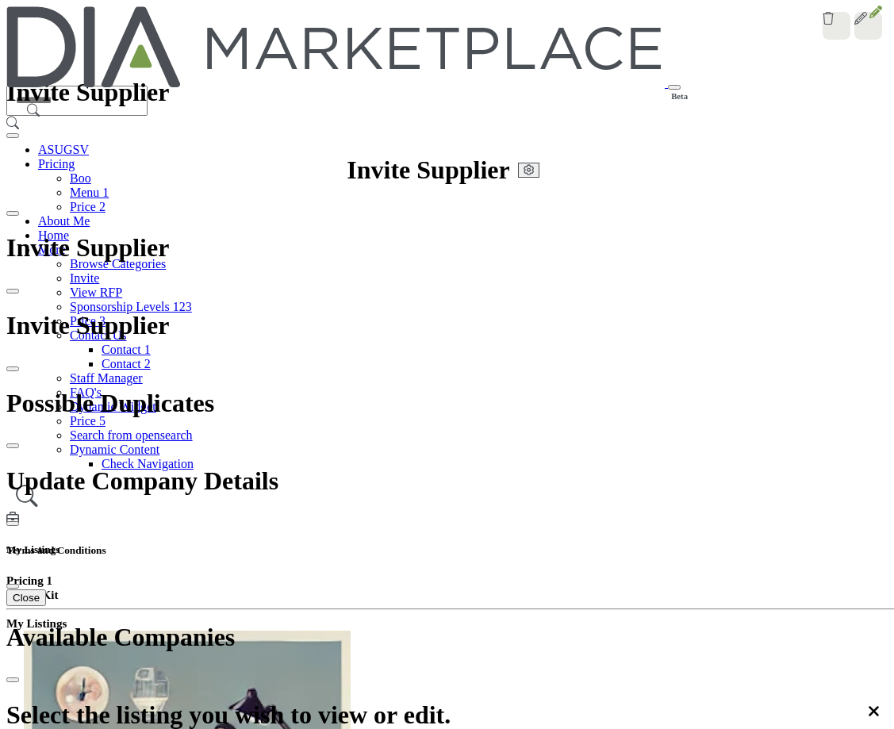
drag, startPoint x: 421, startPoint y: 159, endPoint x: 487, endPoint y: 517, distance: 363.9
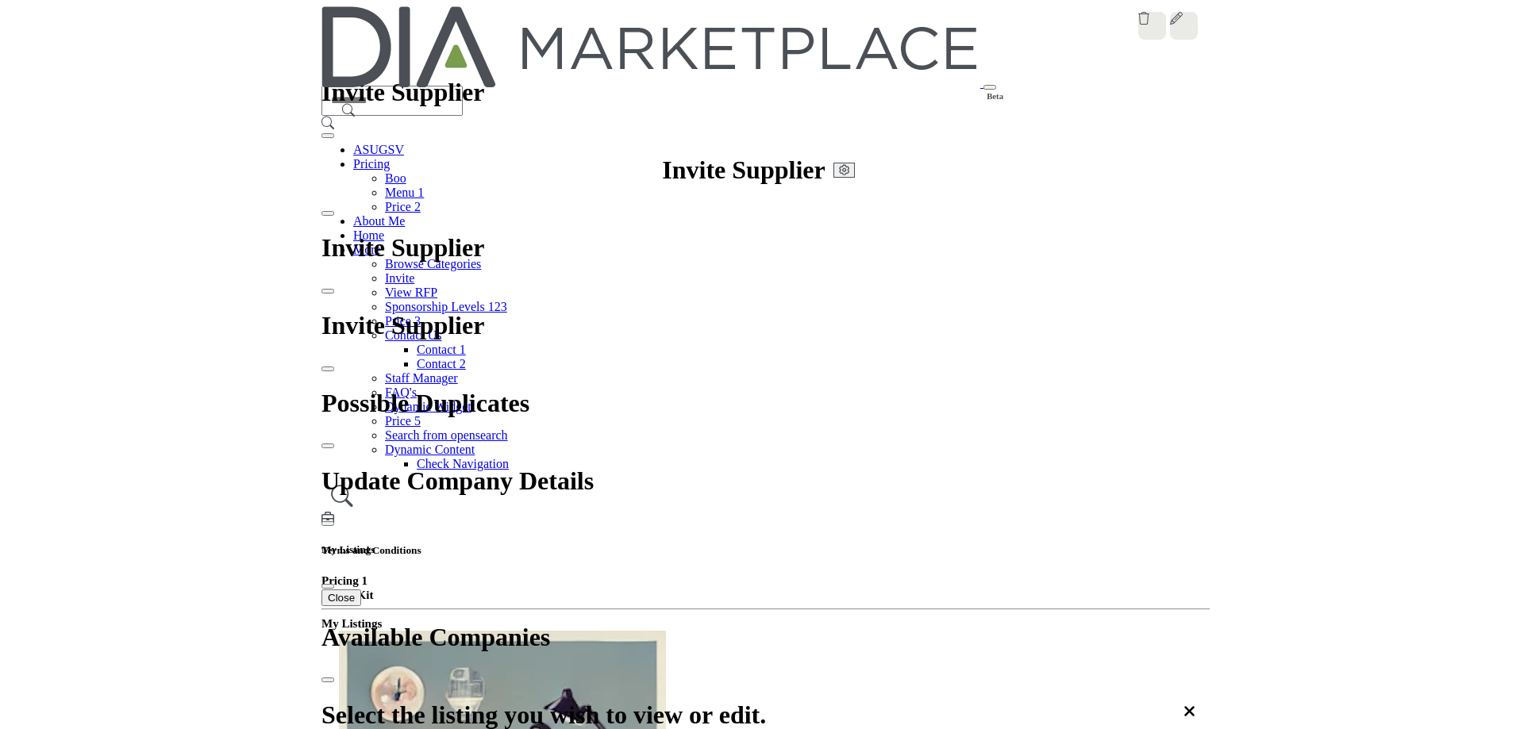
scroll to position [2063, 0]
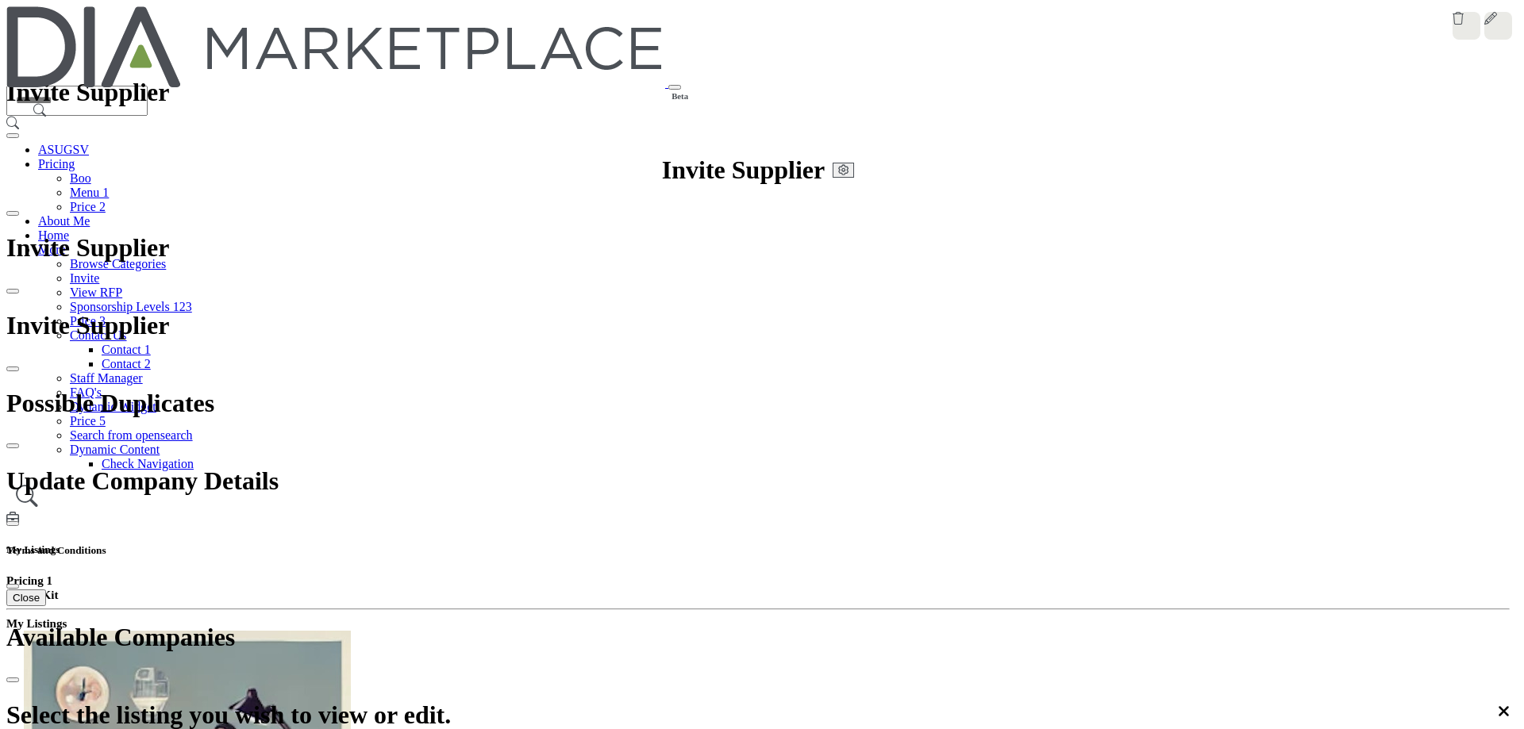
scroll to position [2301, 0]
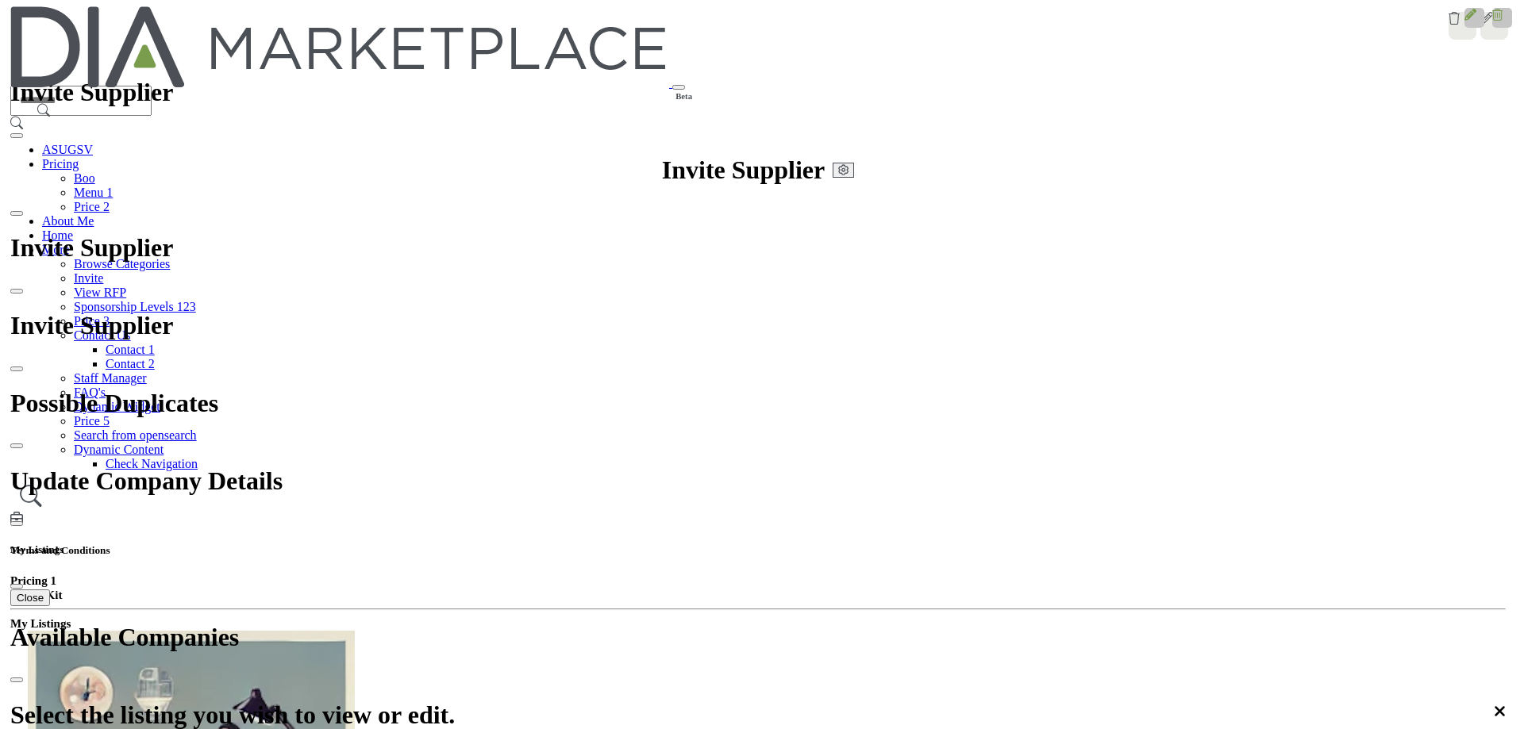
scroll to position [317, 0]
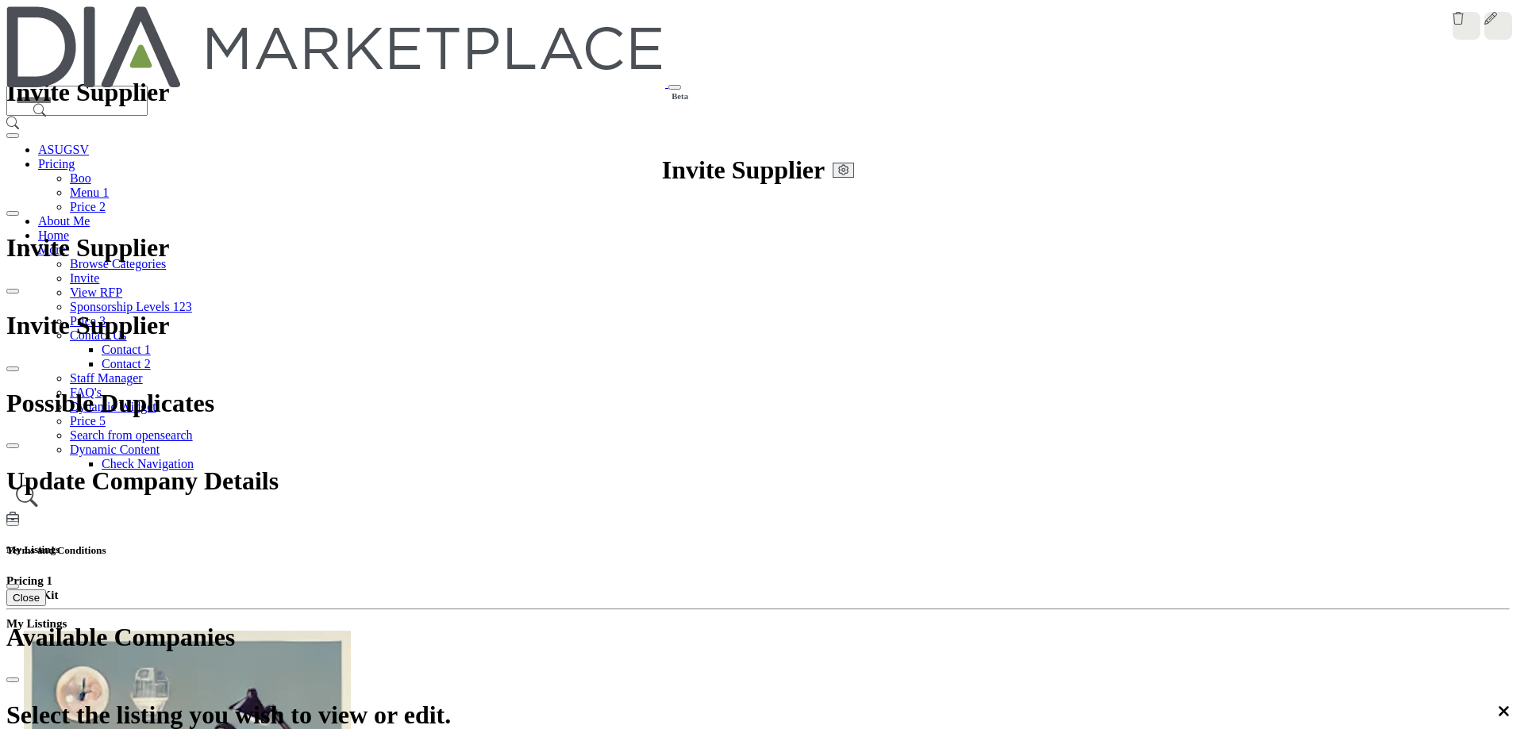
scroll to position [2063, 0]
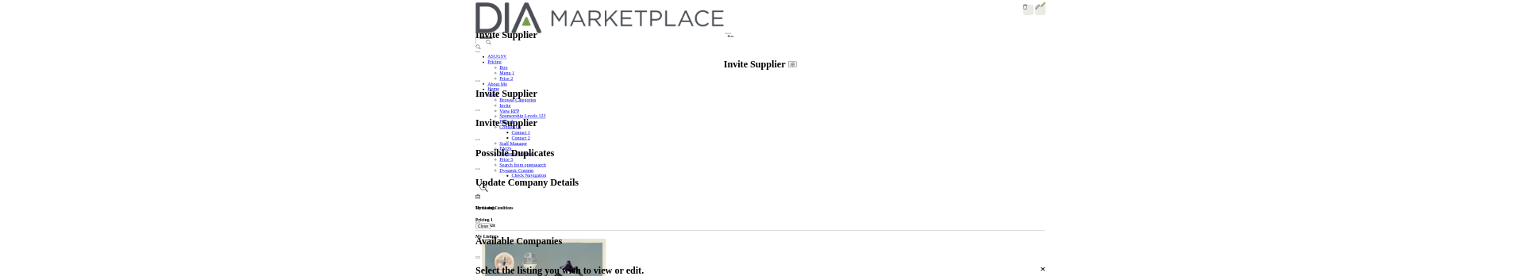
scroll to position [263, 0]
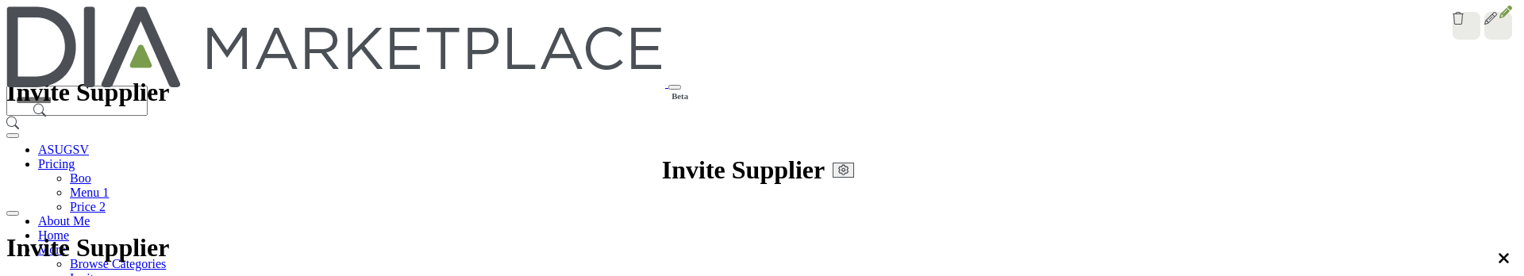
scroll to position [725, 0]
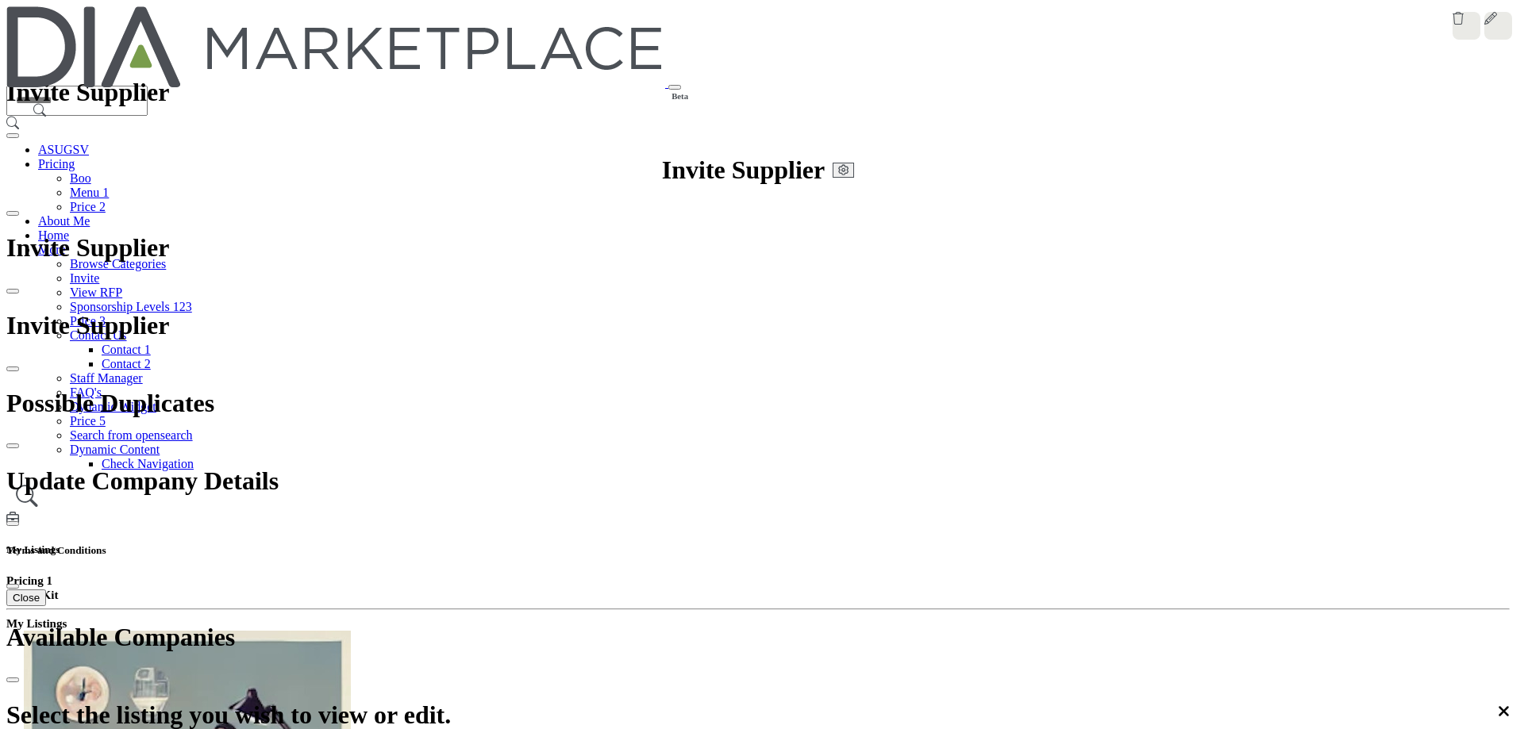
scroll to position [2222, 0]
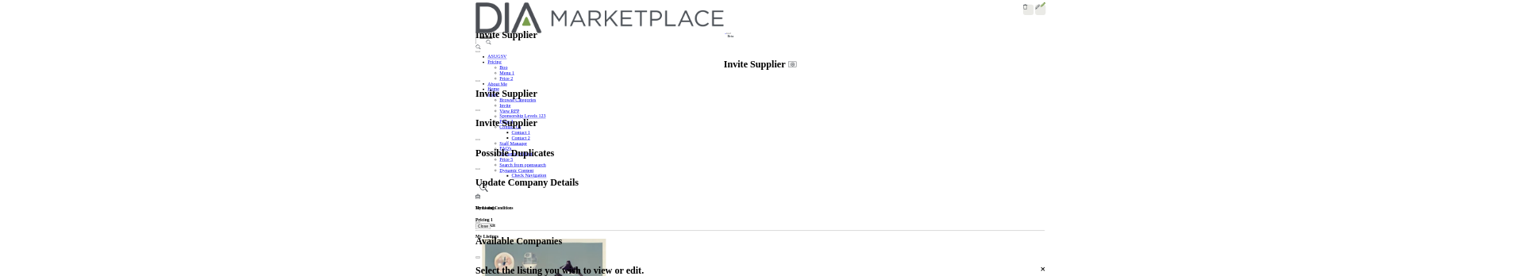
scroll to position [317, 0]
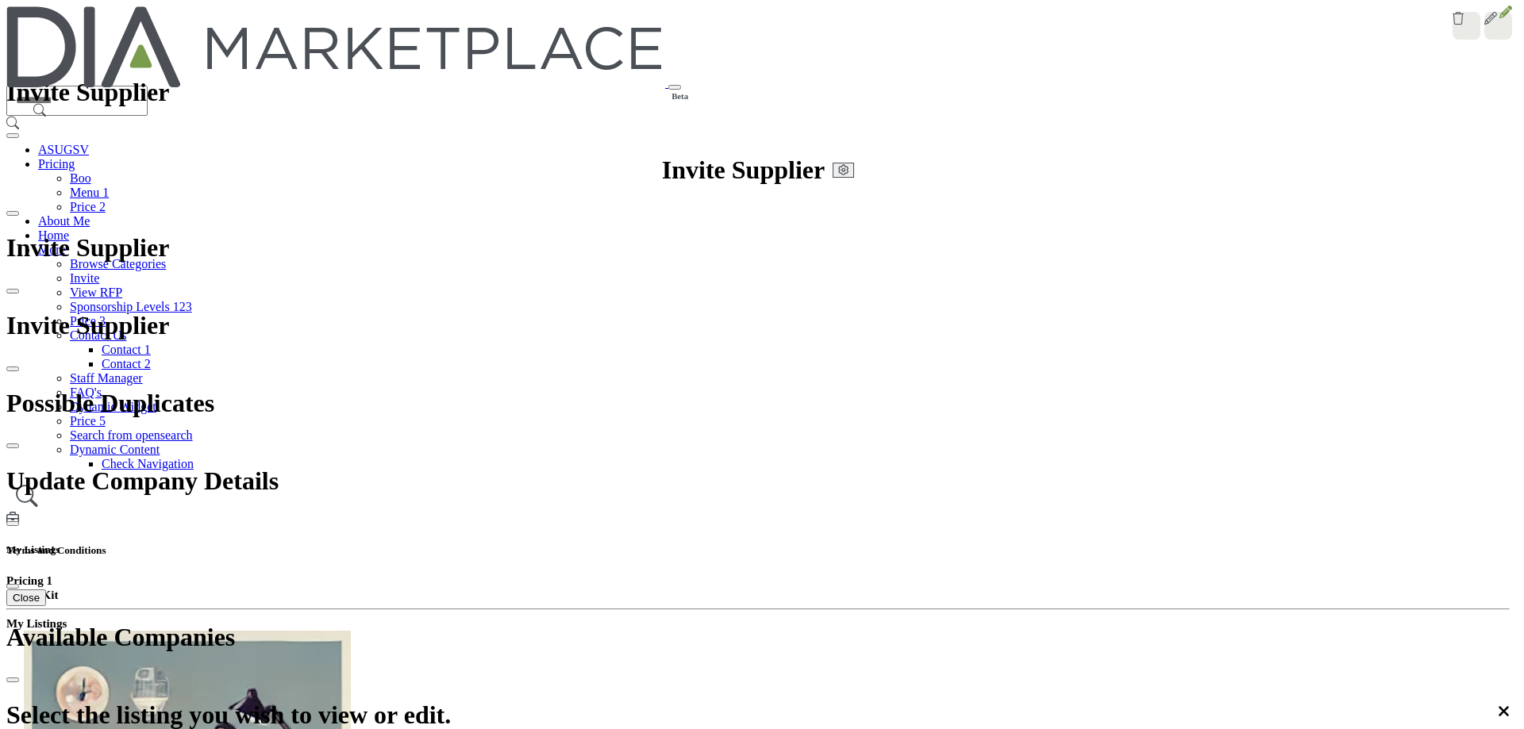
scroll to position [272, 0]
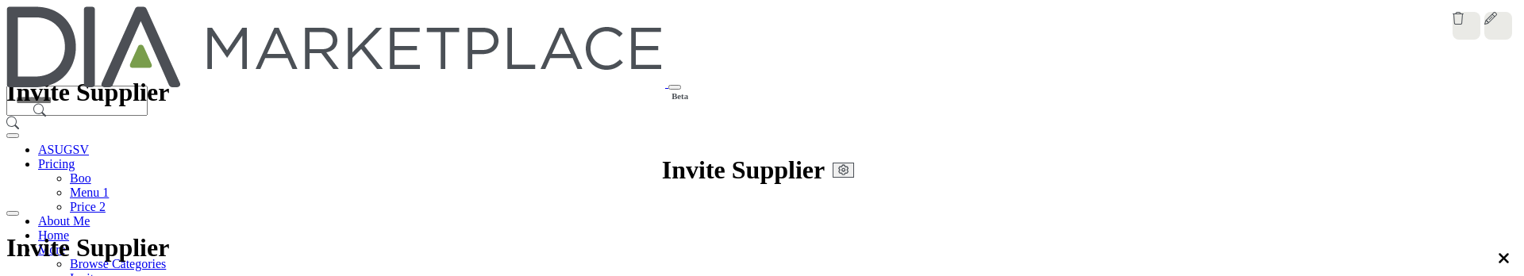
scroll to position [1167, 0]
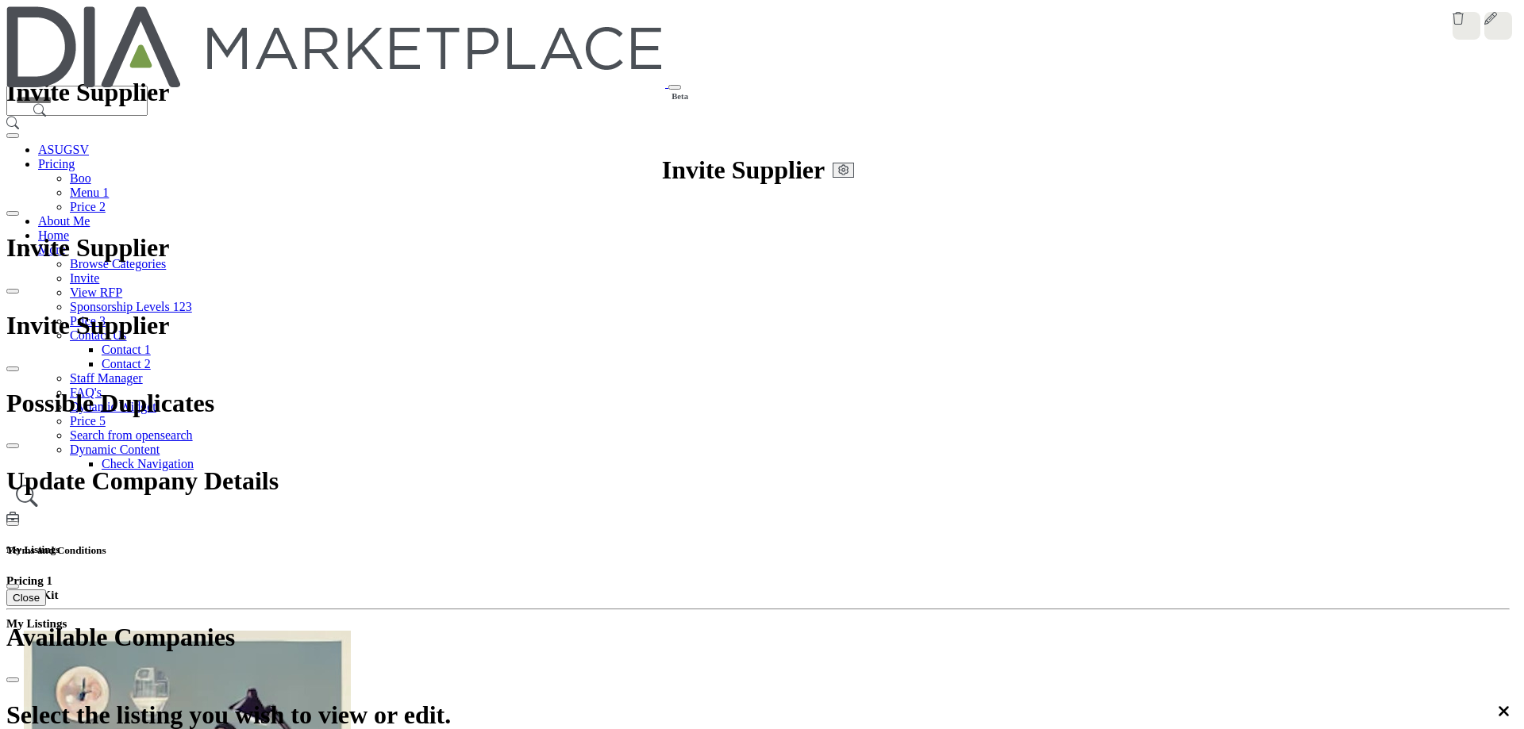
scroll to position [2142, 0]
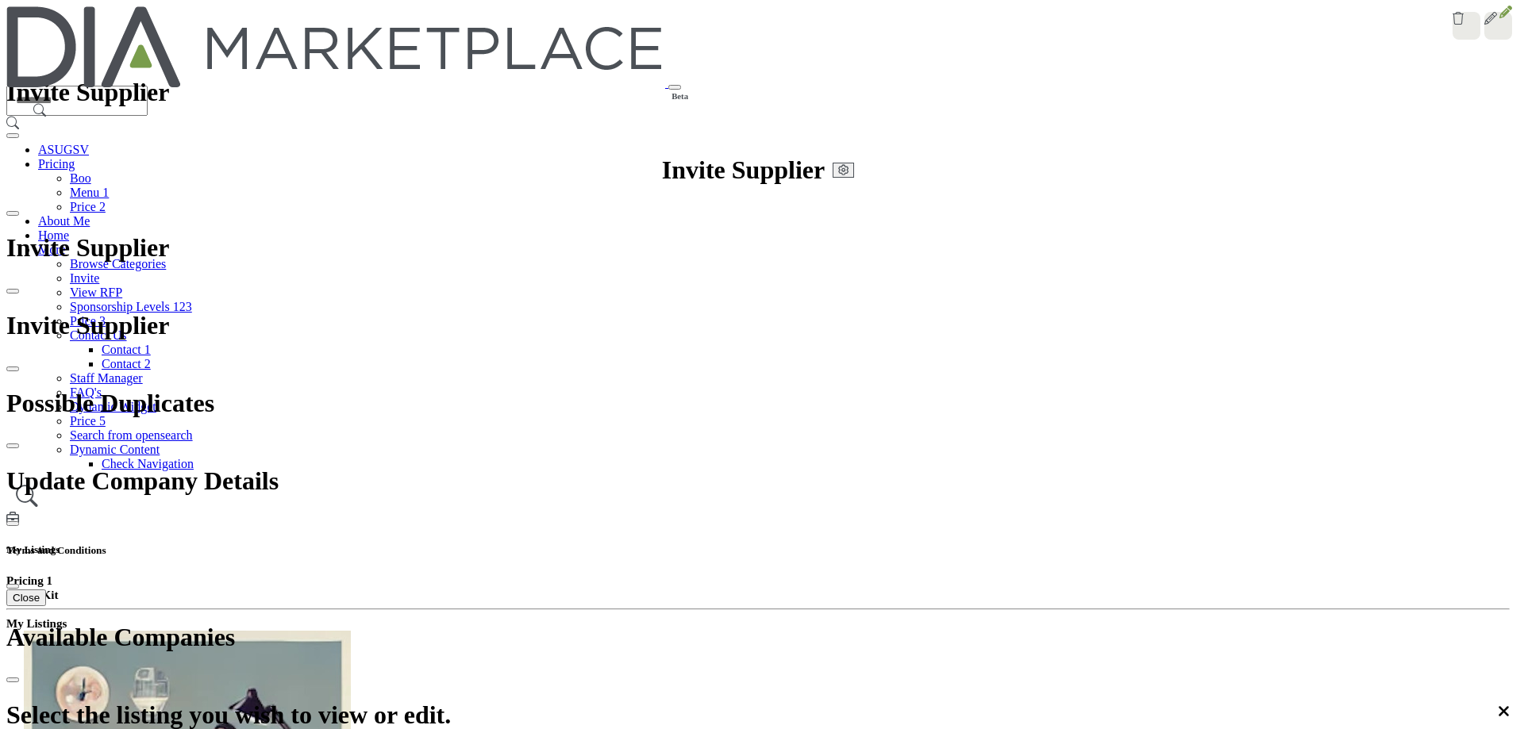
scroll to position [0, 0]
drag, startPoint x: 1052, startPoint y: 46, endPoint x: 783, endPoint y: 87, distance: 272.1
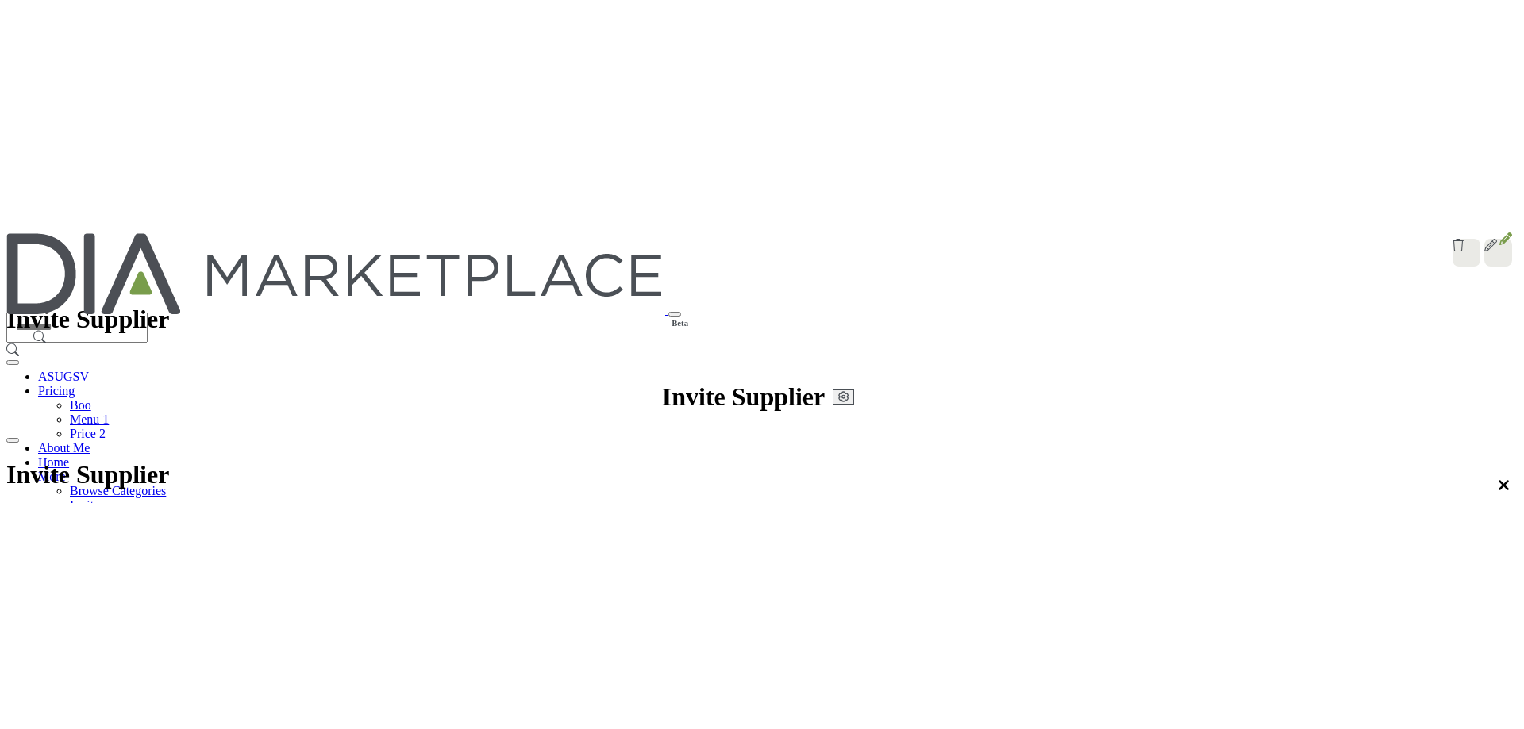
scroll to position [635, 0]
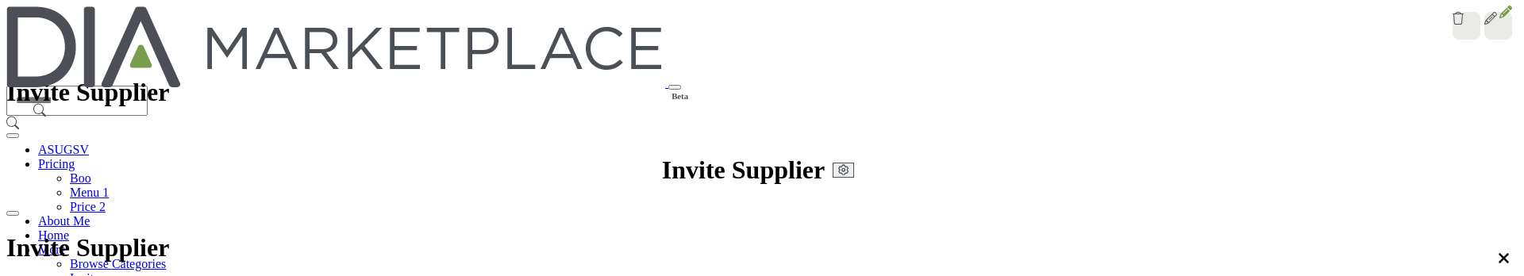
drag, startPoint x: 457, startPoint y: 145, endPoint x: 516, endPoint y: 144, distance: 58.7
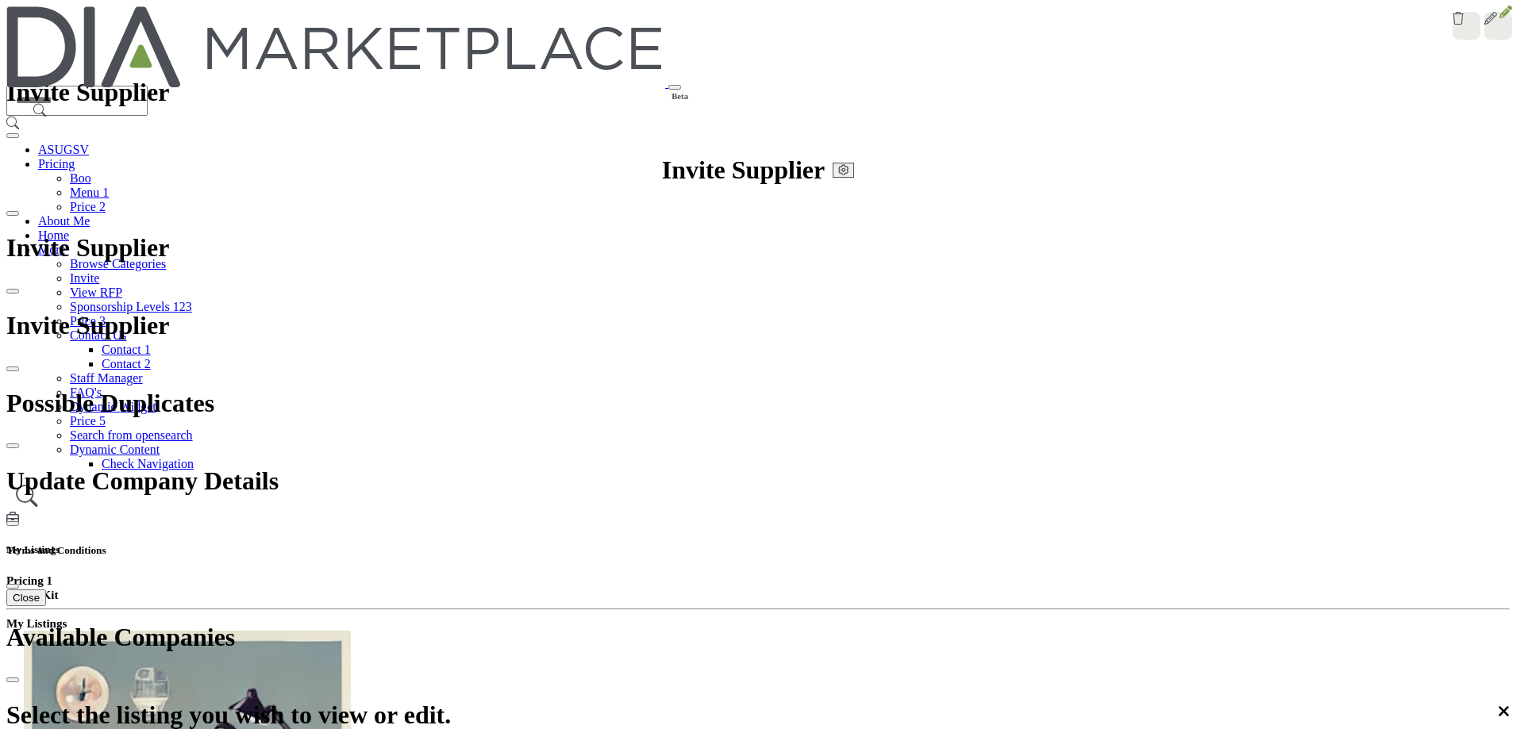
scroll to position [284, 0]
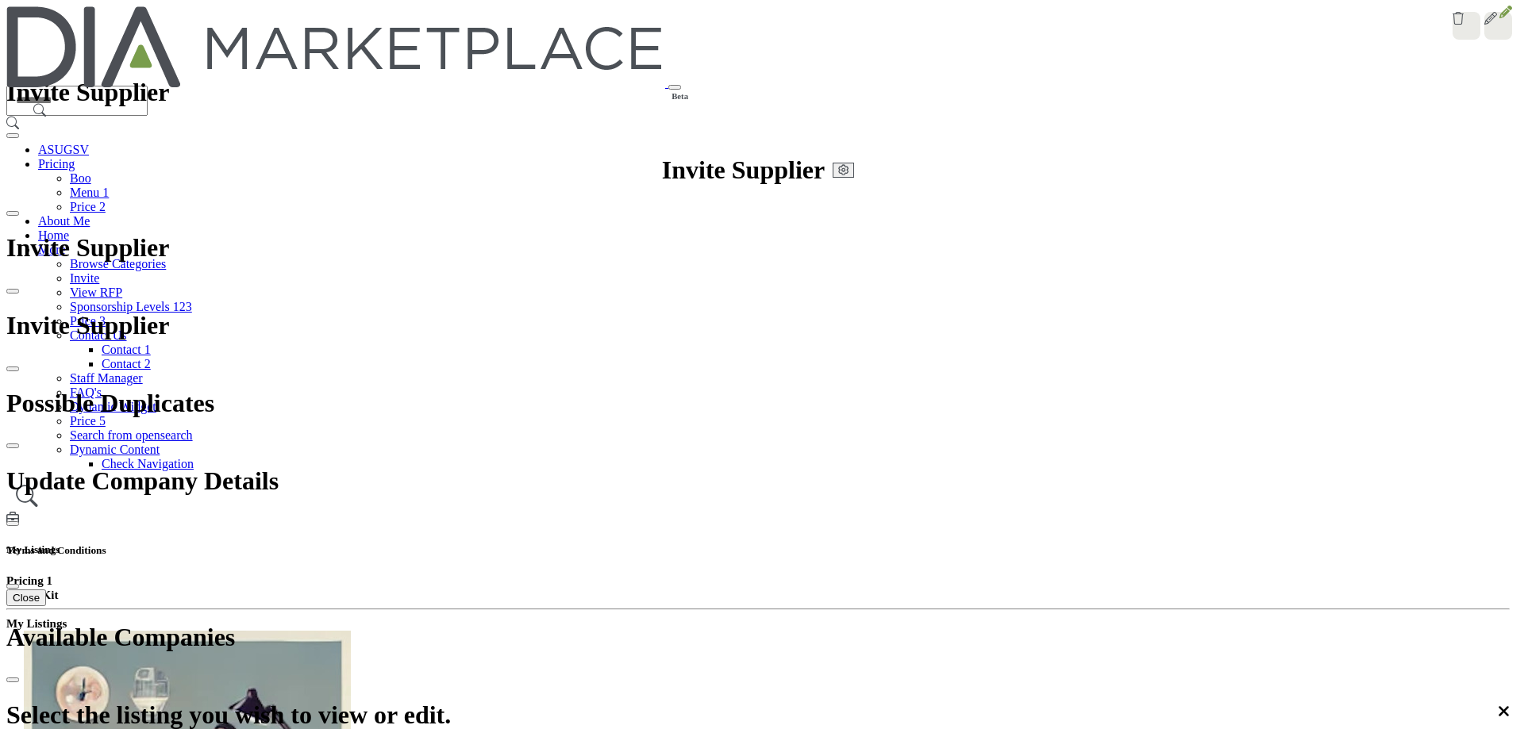
scroll to position [0, 0]
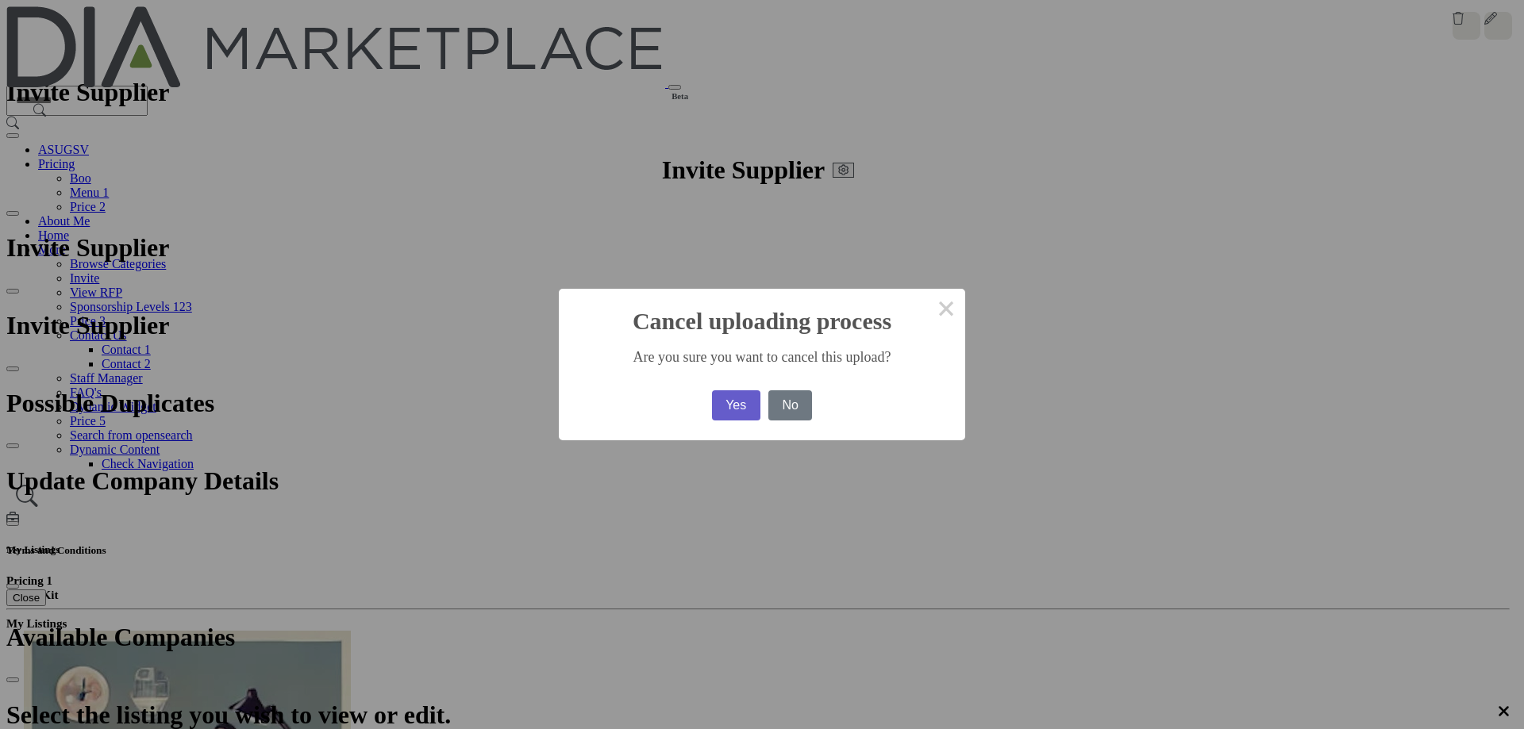
click at [712, 275] on button "Yes" at bounding box center [736, 405] width 48 height 30
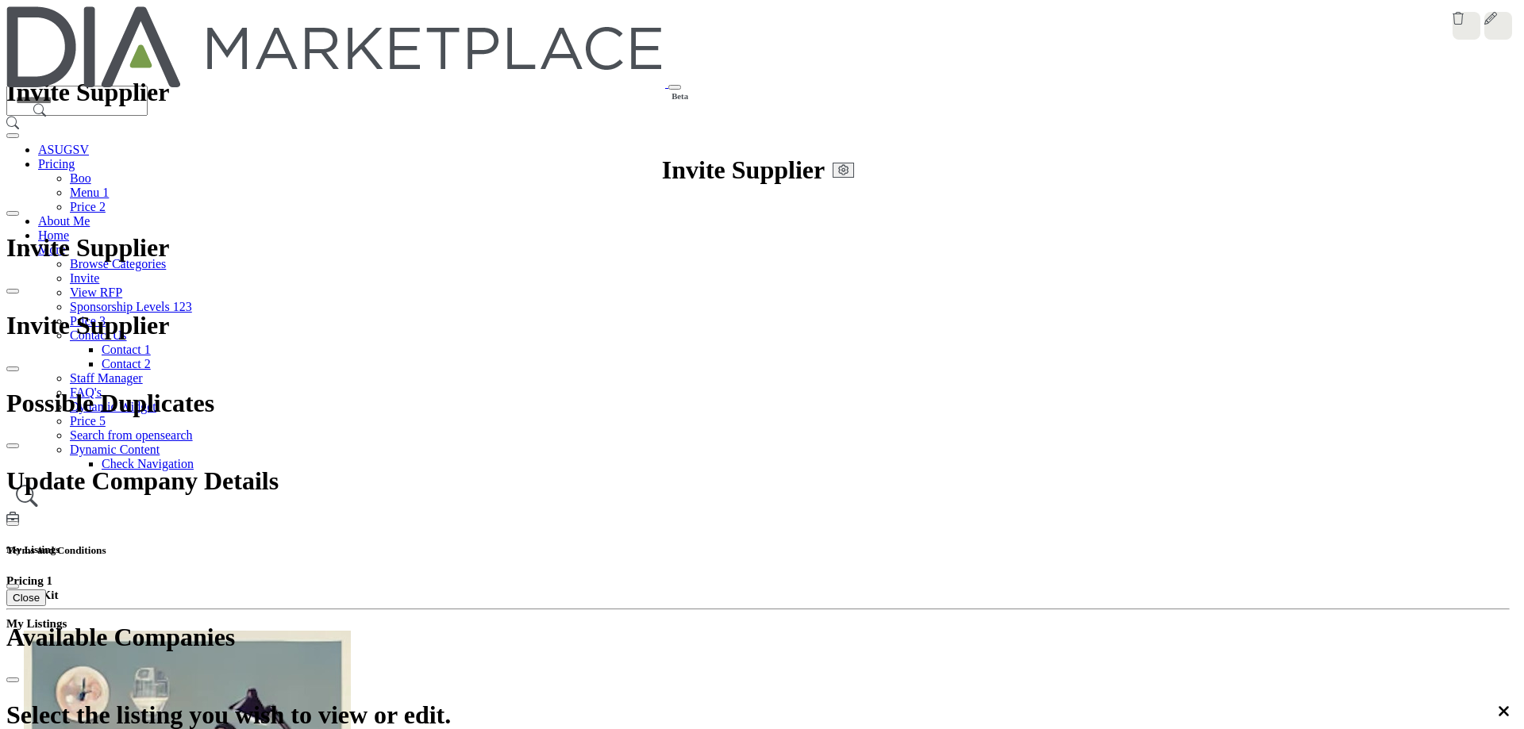
scroll to position [0, 0]
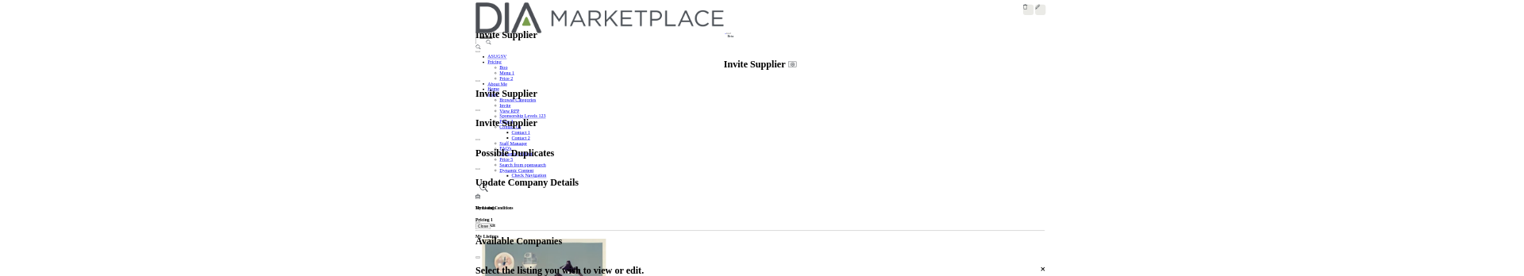
scroll to position [1825, 0]
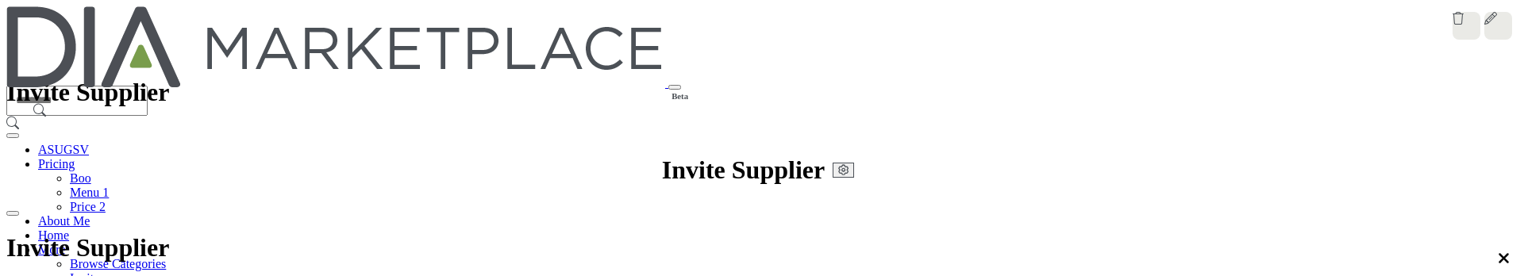
scroll to position [108, 0]
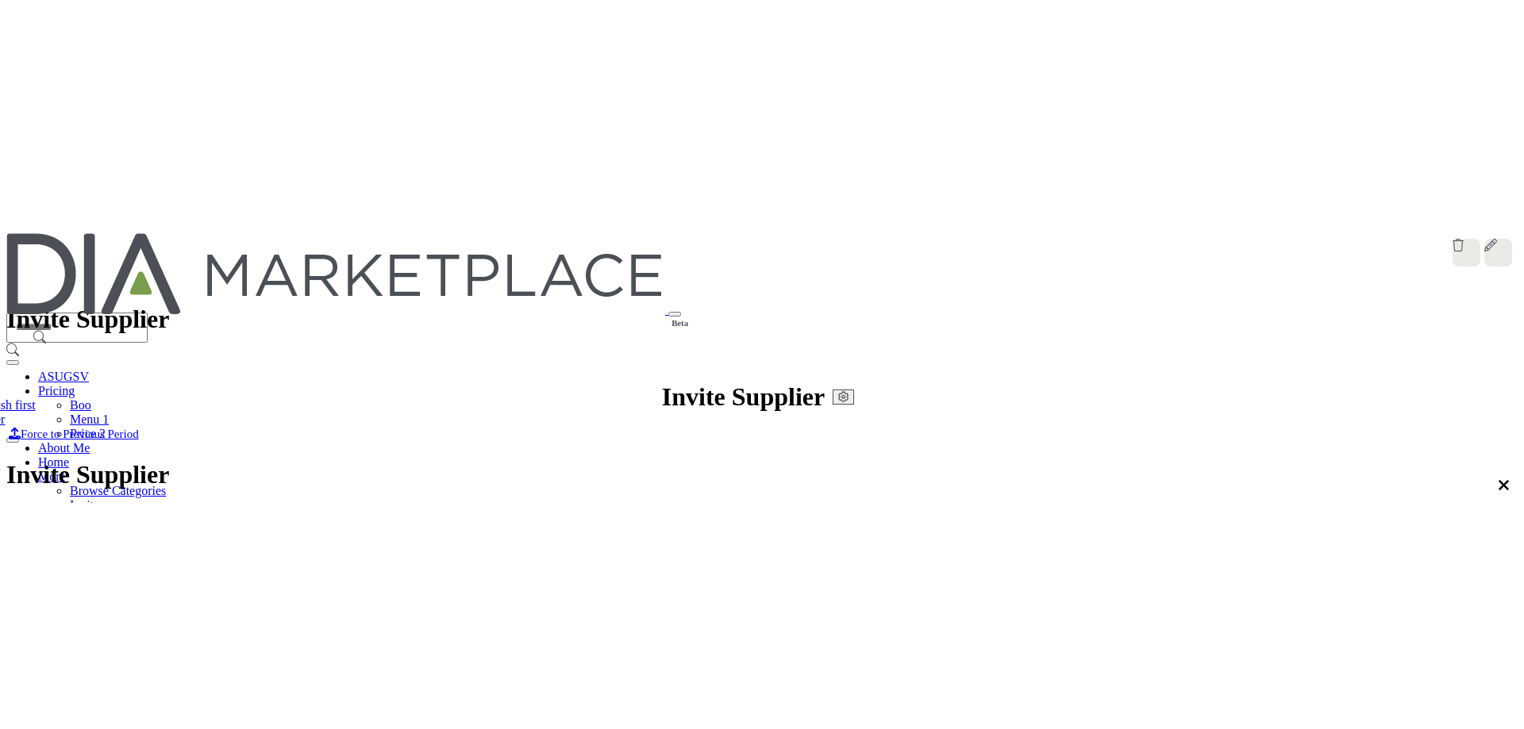
scroll to position [2142, 0]
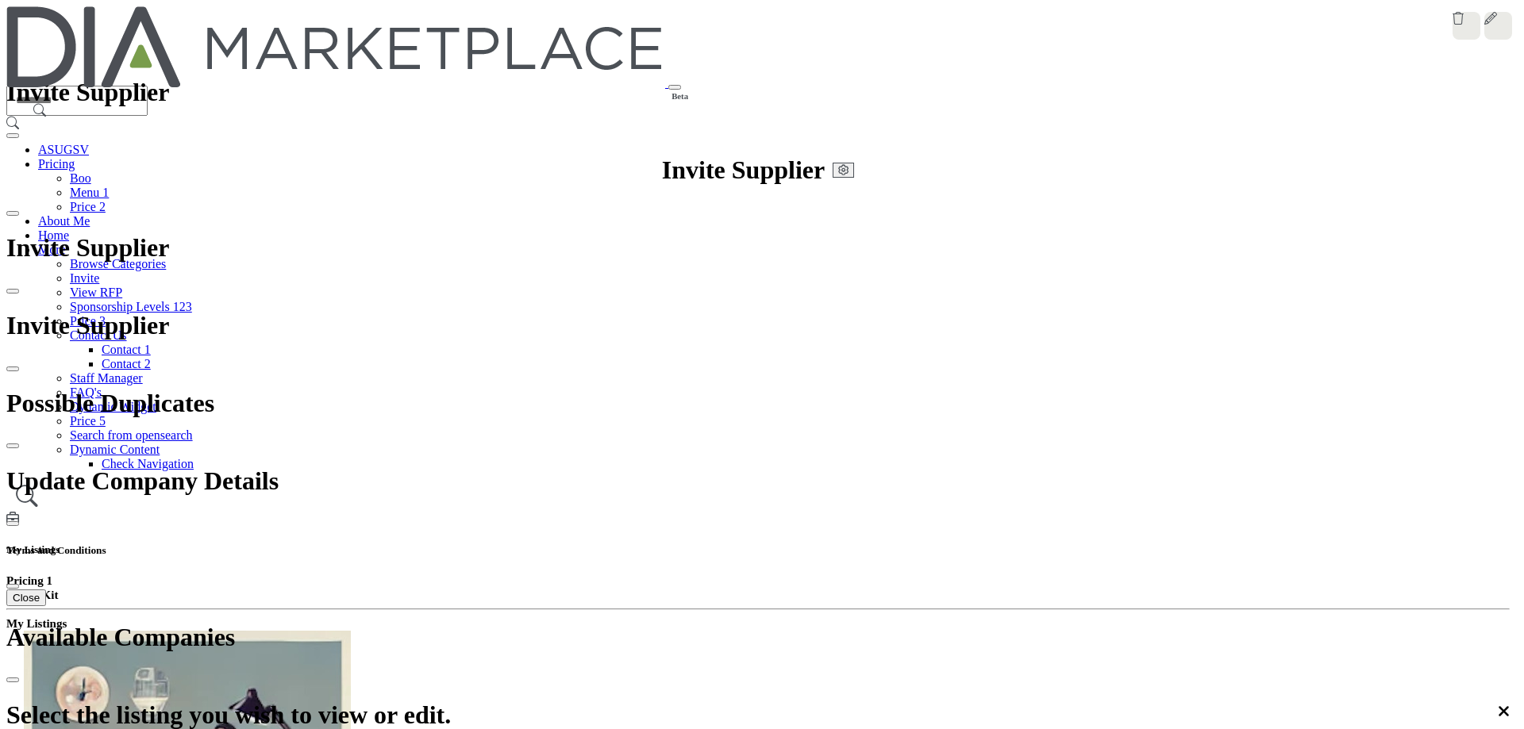
scroll to position [1984, 0]
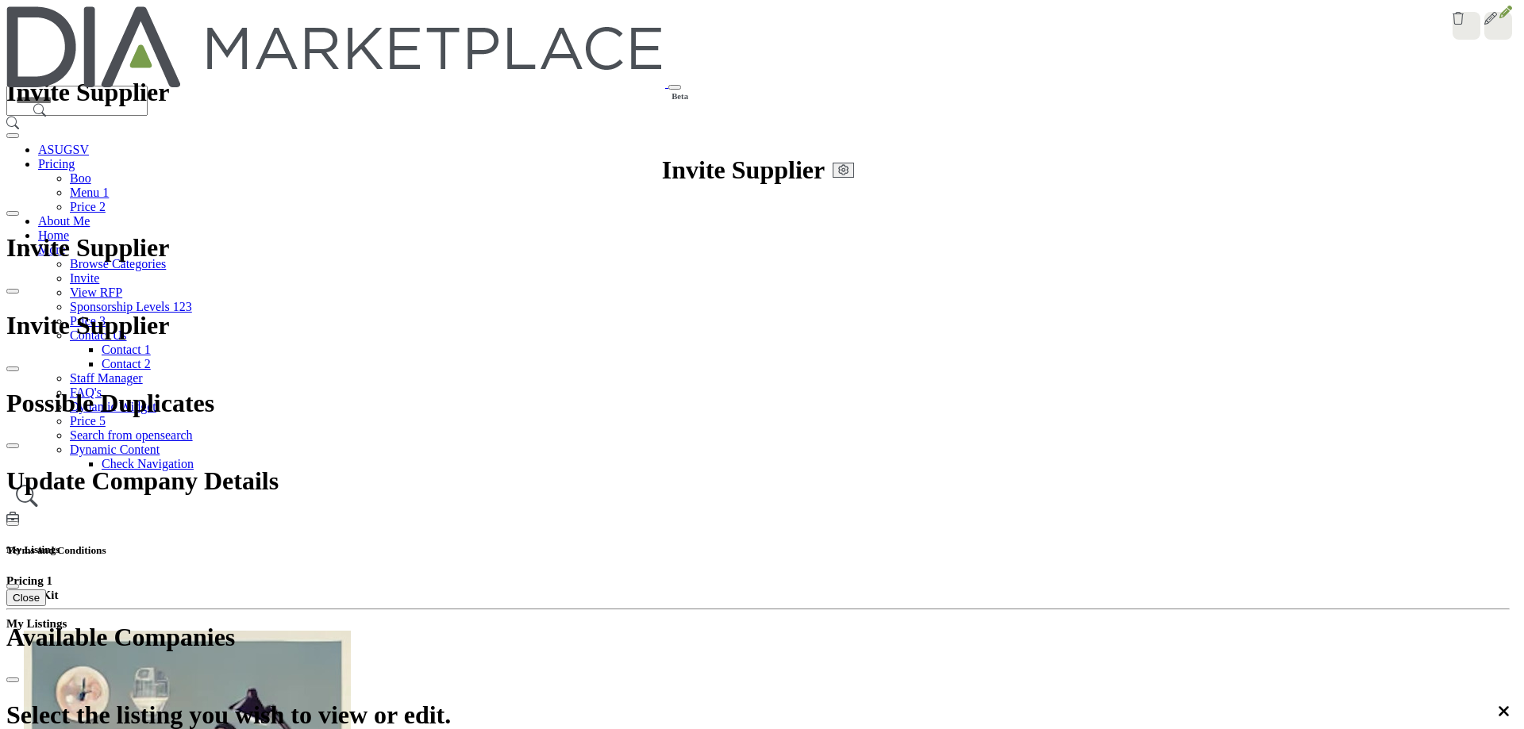
scroll to position [0, 0]
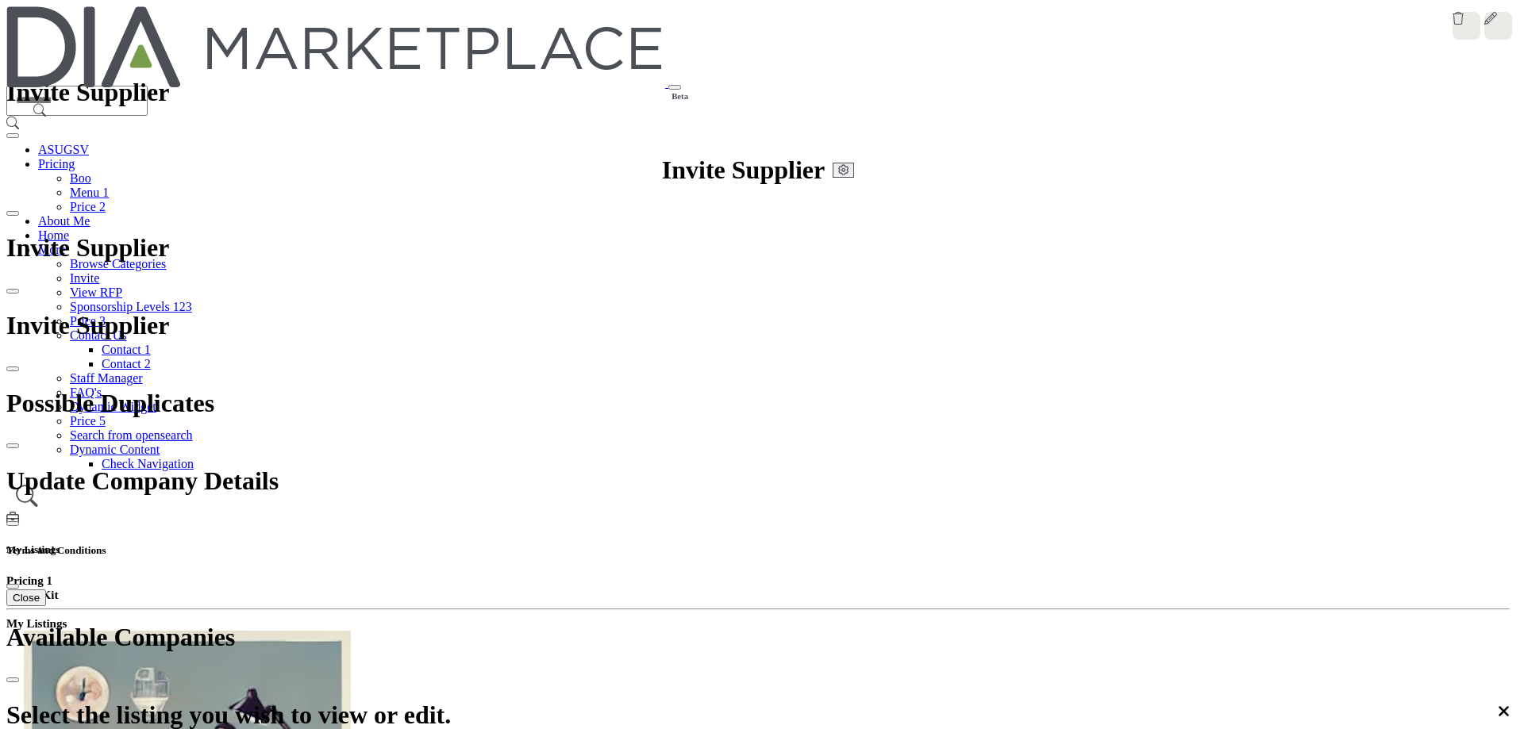
click at [1499, 18] on icon at bounding box center [1505, 12] width 13 height 13
drag, startPoint x: 438, startPoint y: 136, endPoint x: 417, endPoint y: 135, distance: 20.7
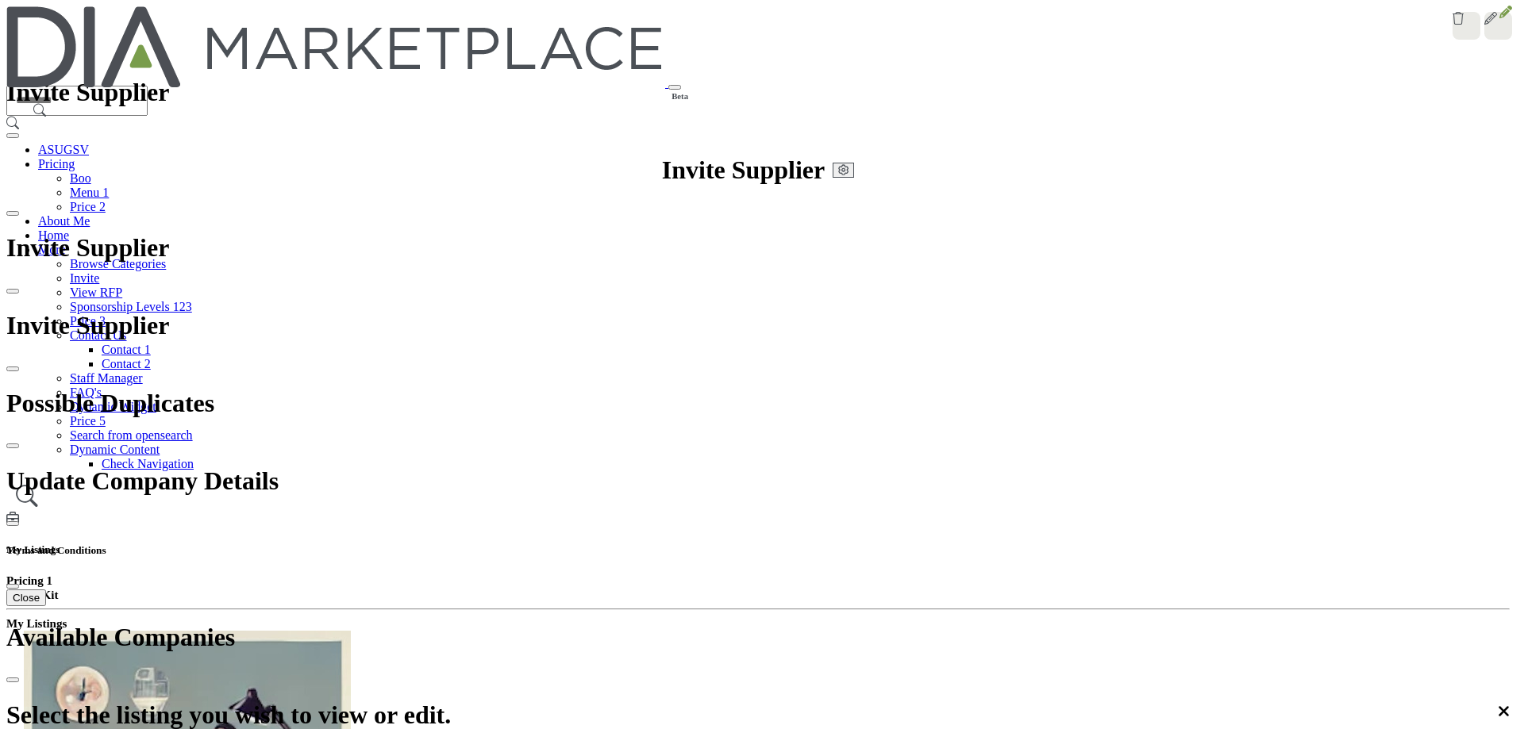
type input "*"
type input "**********"
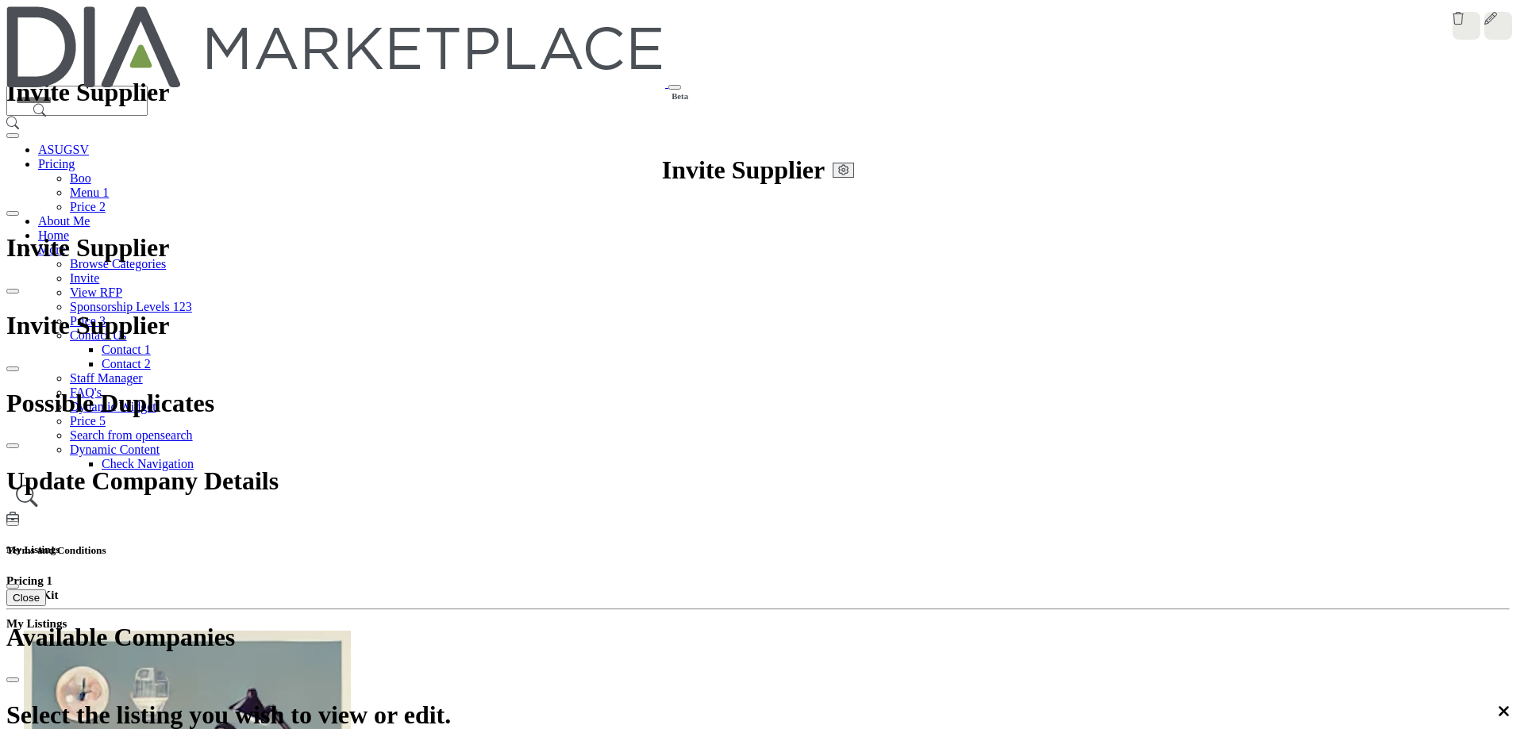
click at [1499, 18] on icon at bounding box center [1505, 12] width 13 height 13
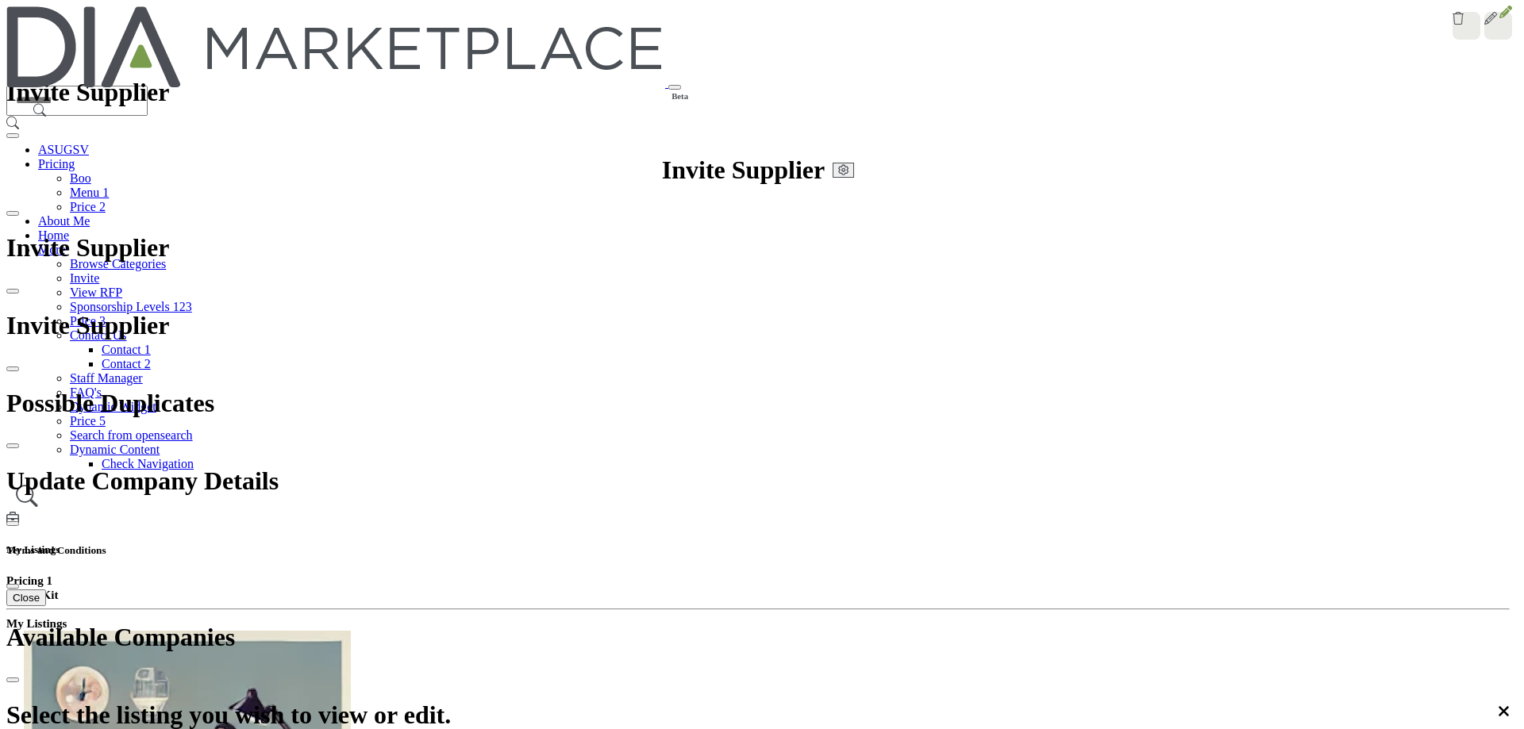
type input "**********"
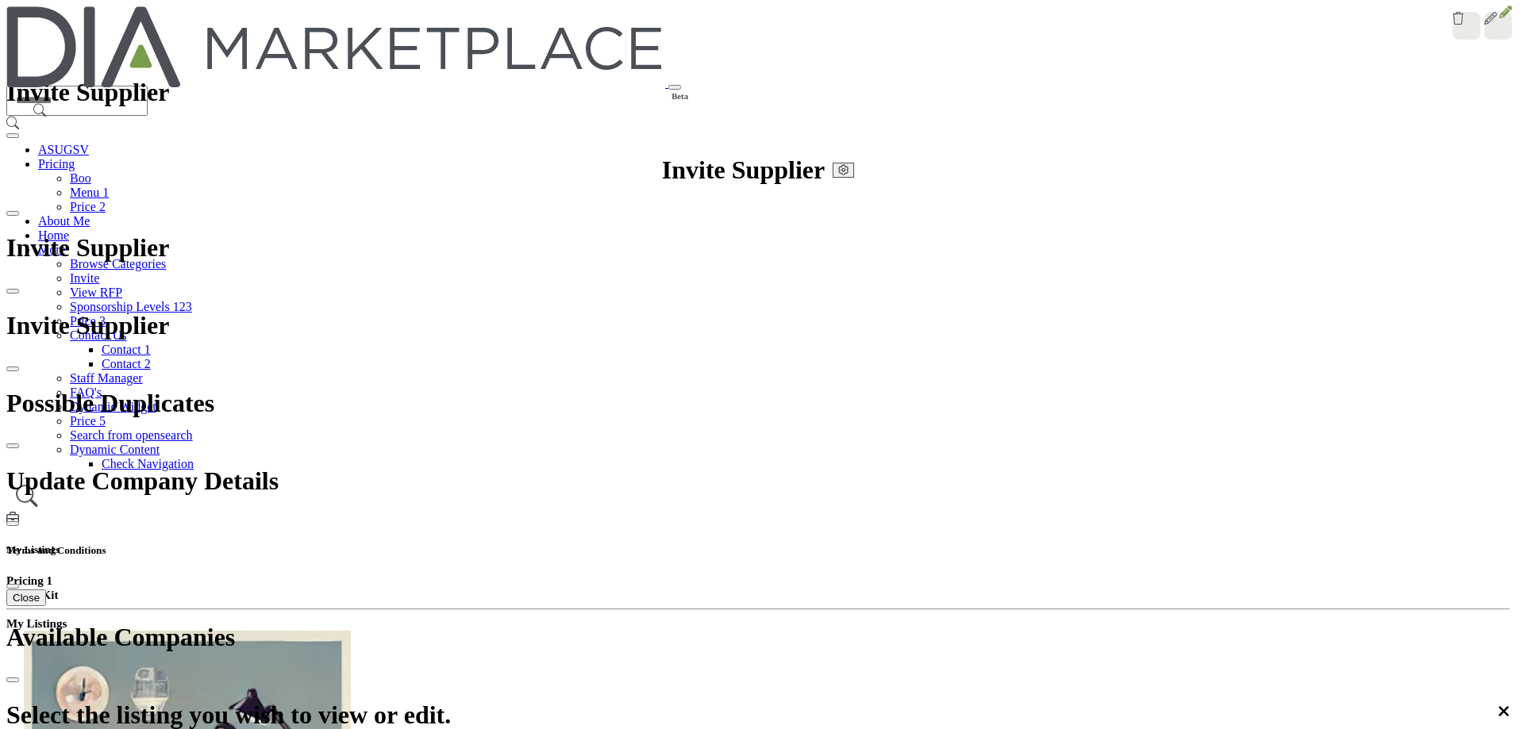
scroll to position [413, 0]
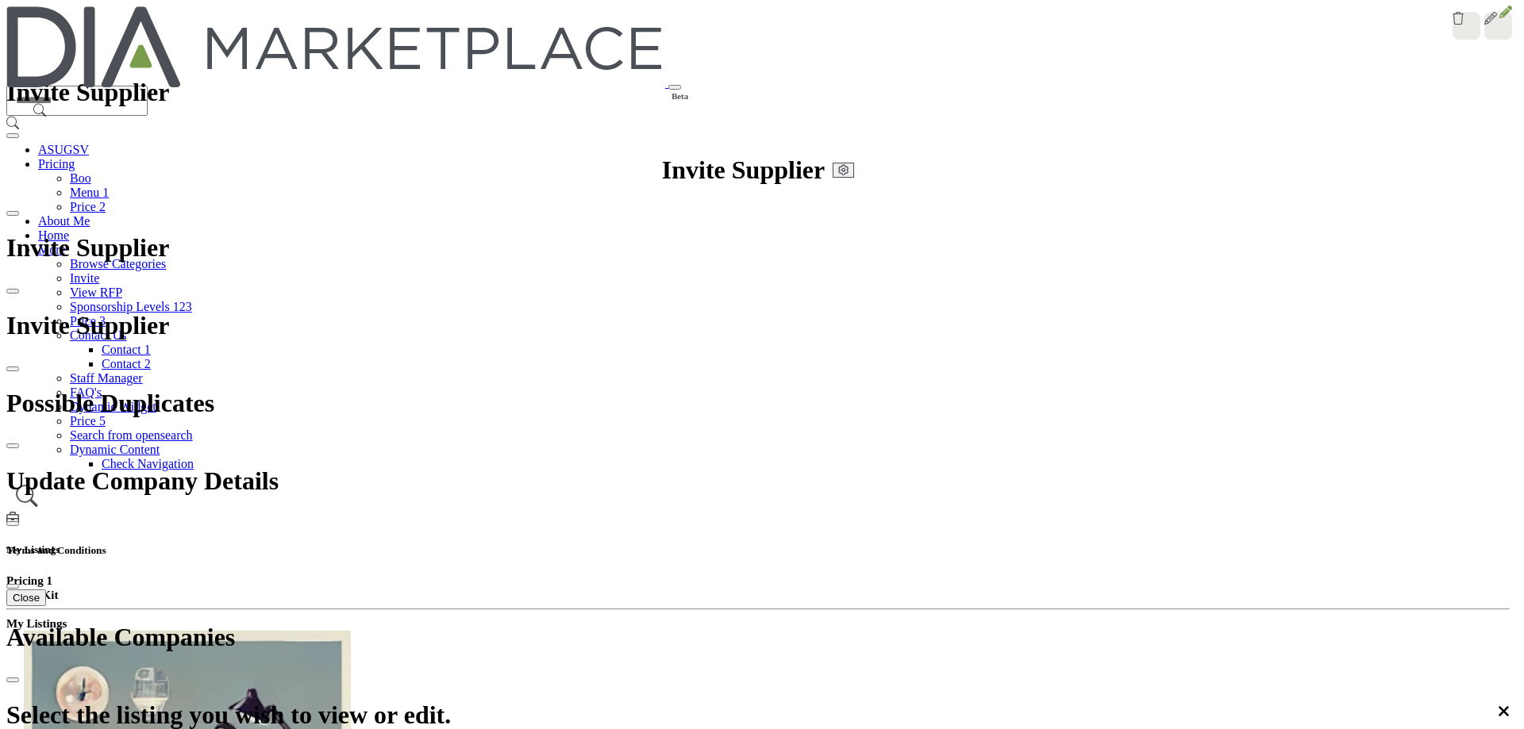
scroll to position [456, 0]
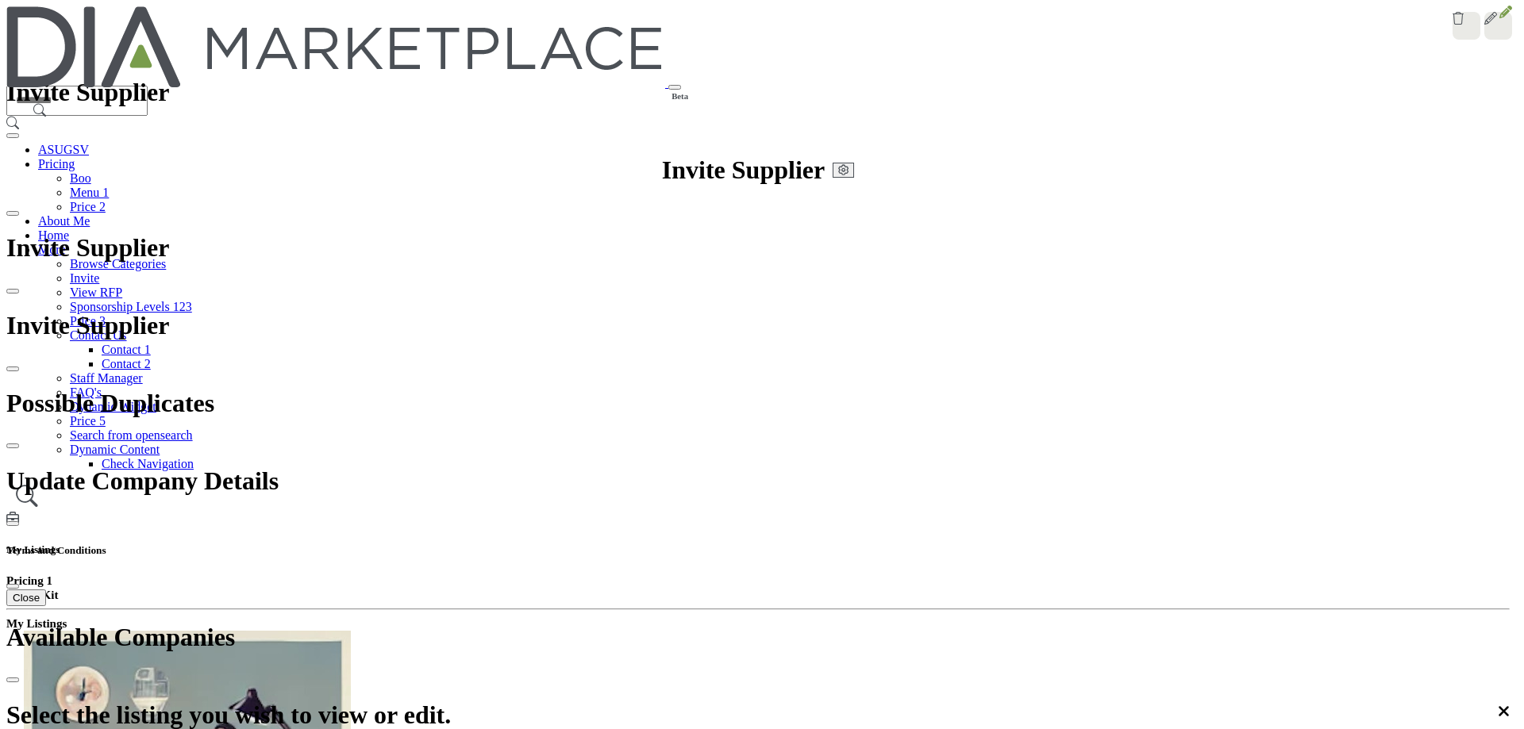
click at [1499, 18] on icon at bounding box center [1505, 12] width 13 height 13
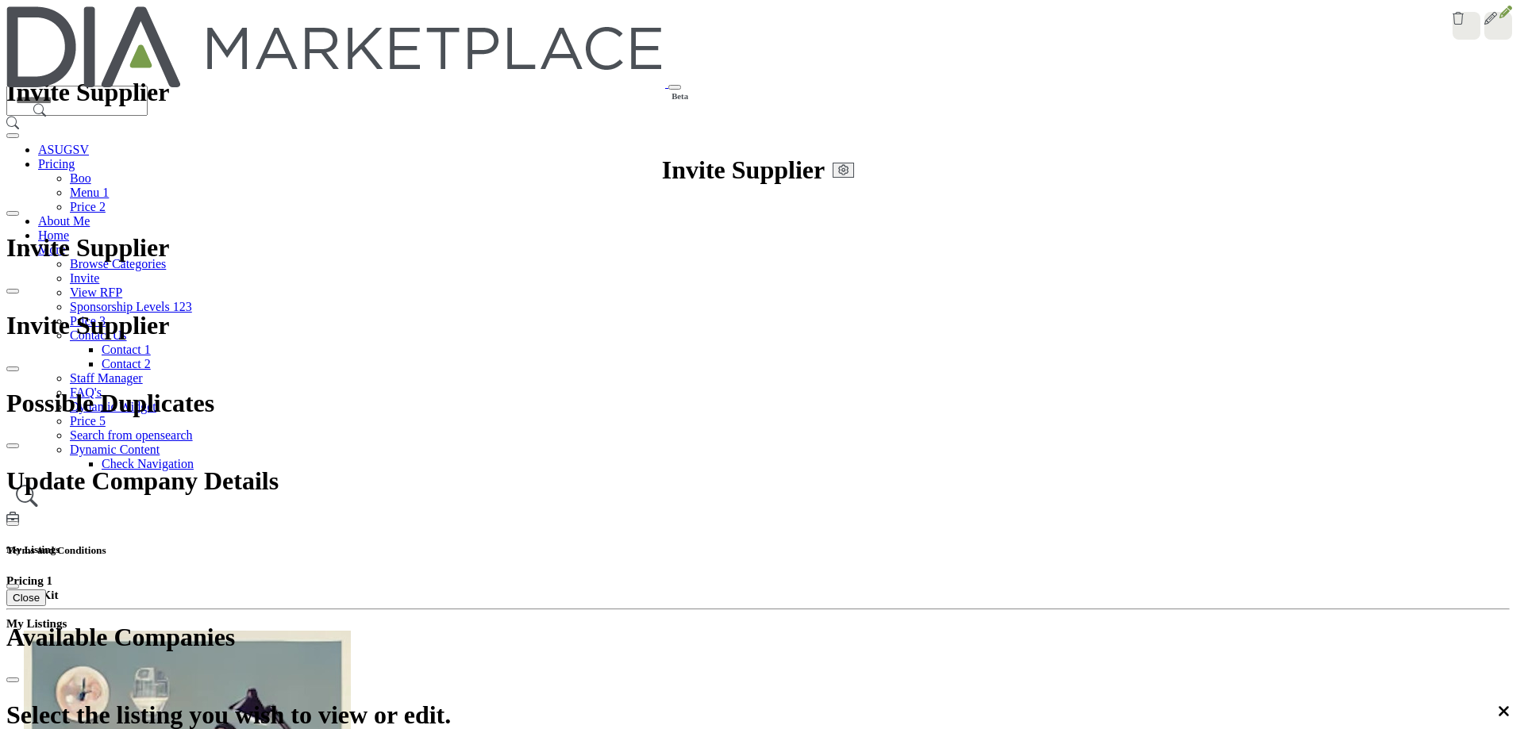
type input "**********"
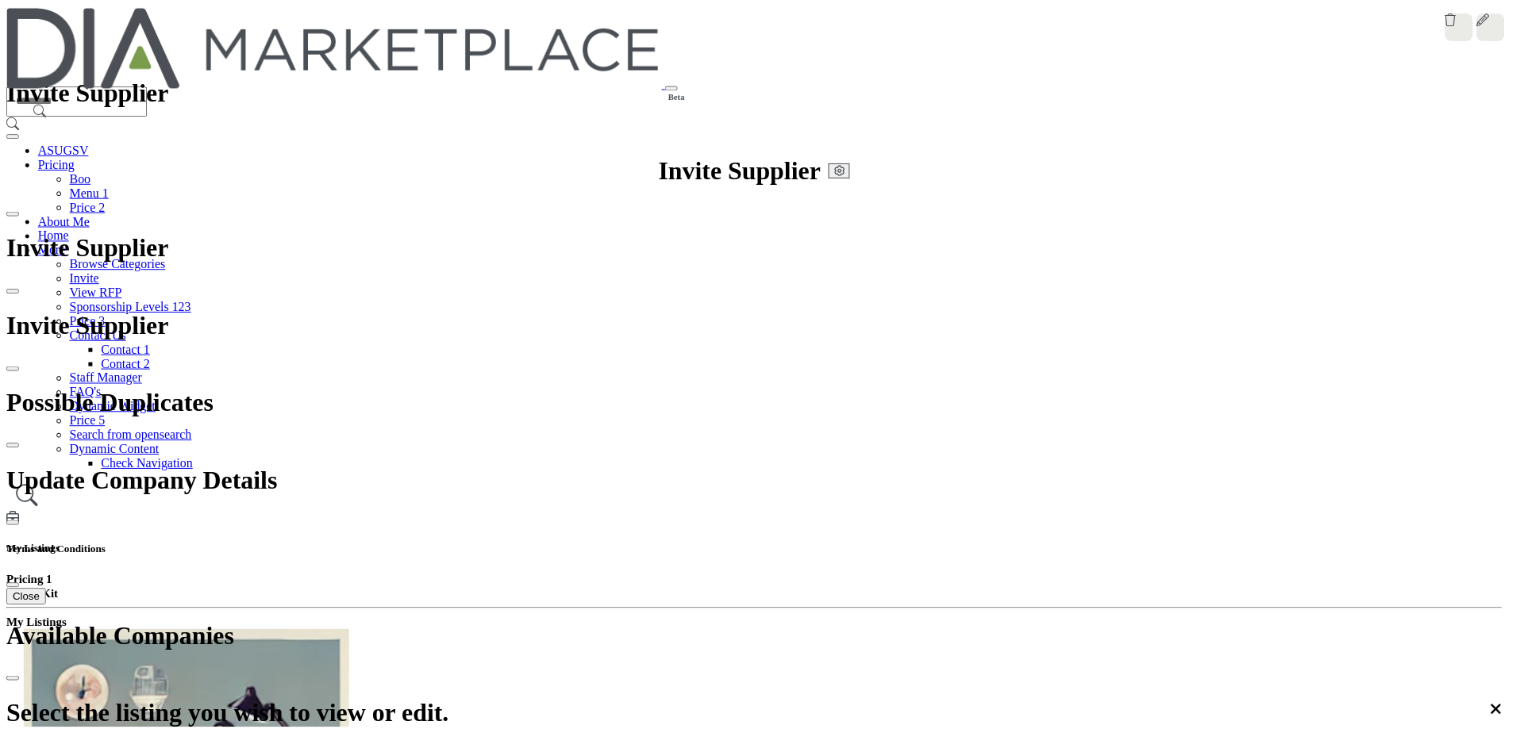
scroll to position [2917, 0]
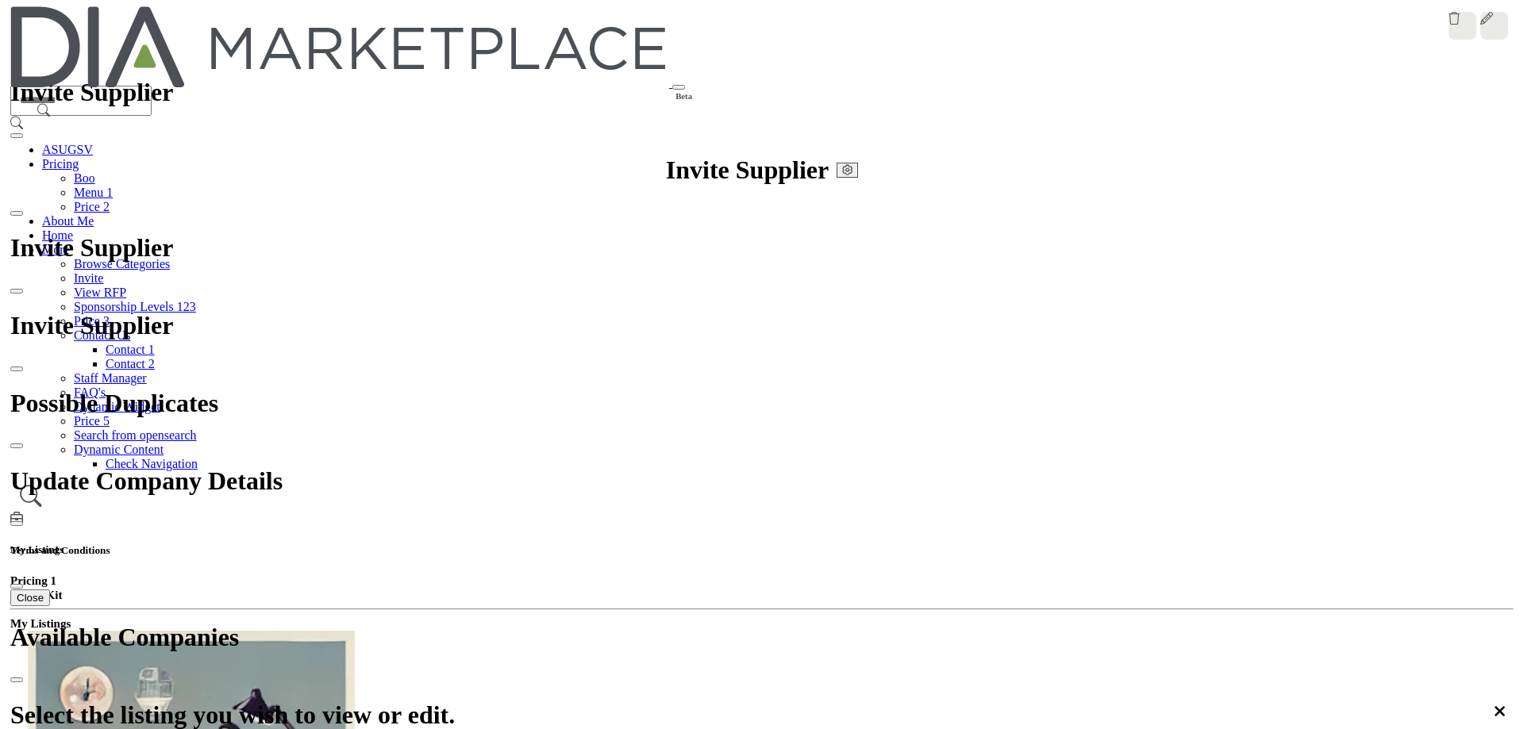
scroll to position [2063, 0]
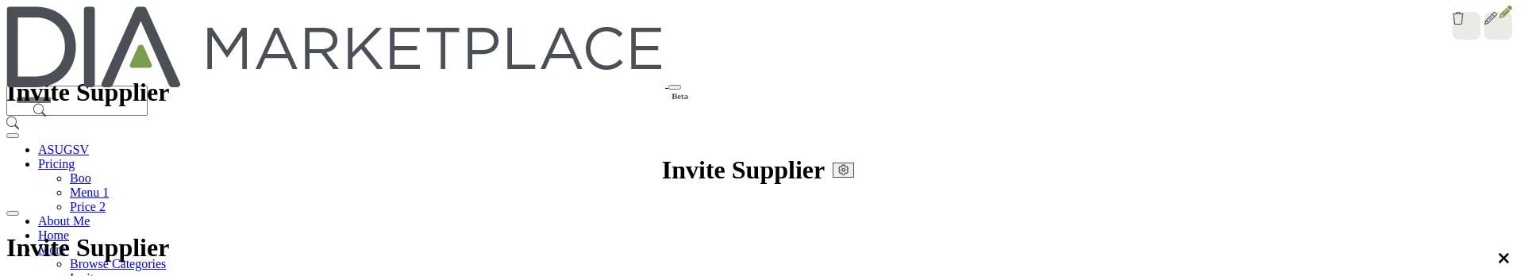
scroll to position [737, 0]
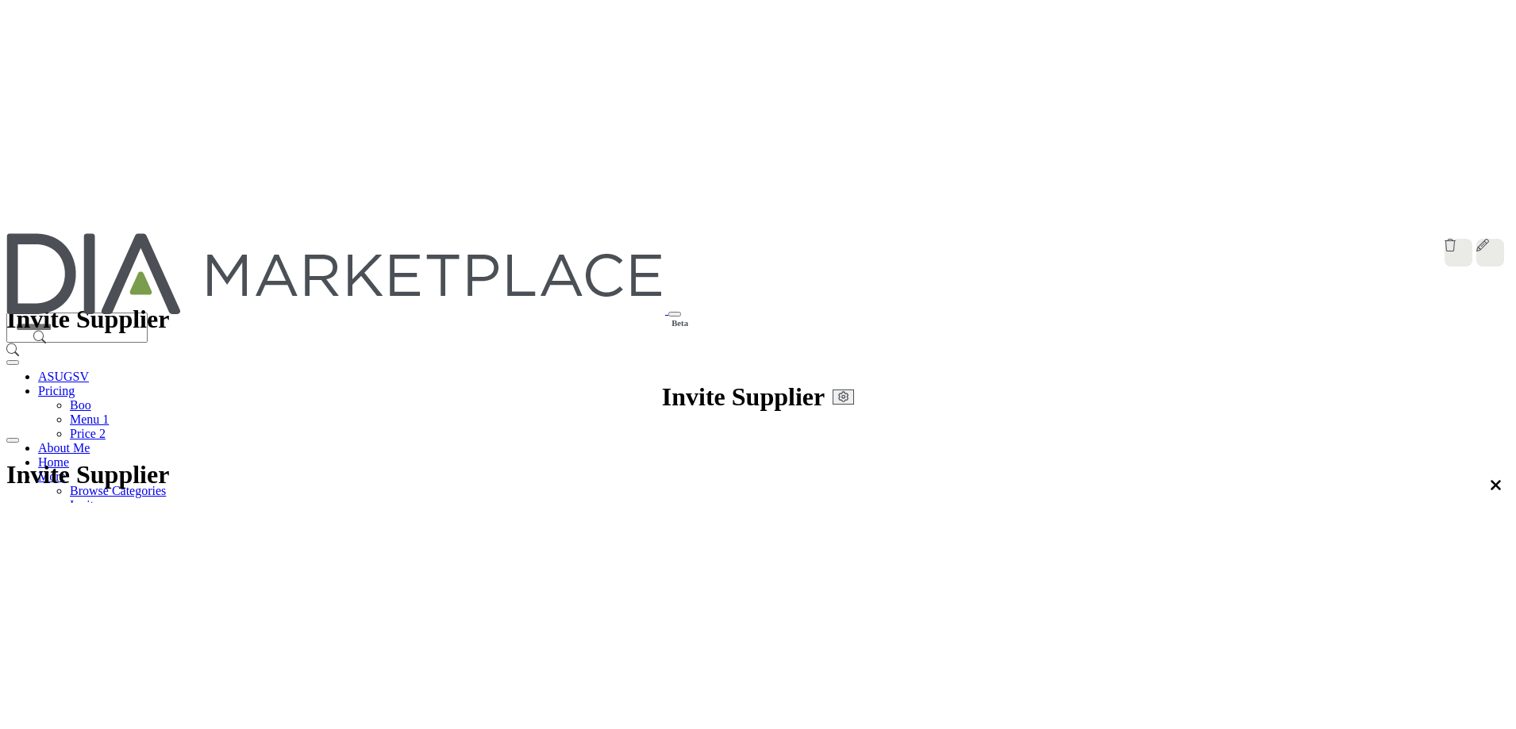
scroll to position [0, 0]
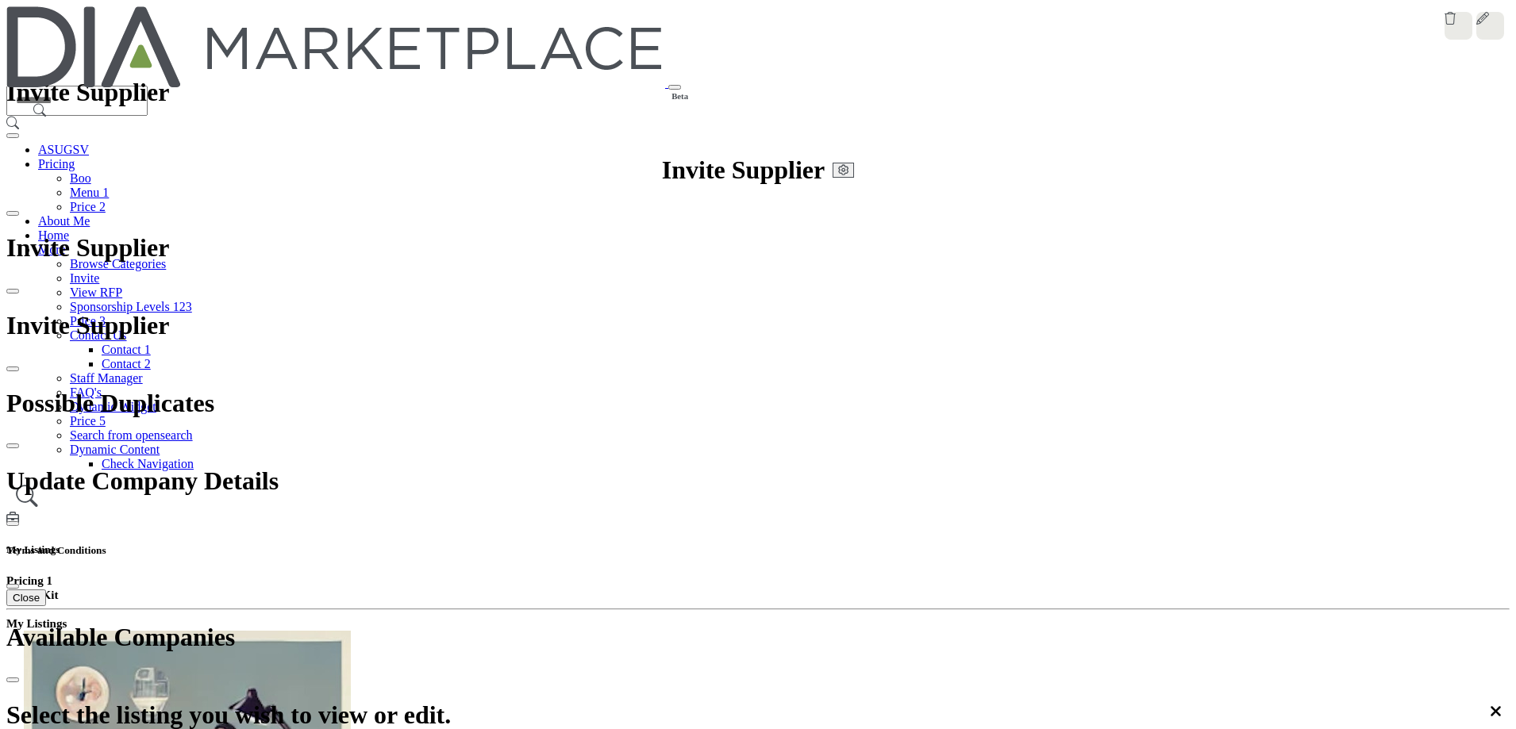
scroll to position [1904, 0]
